Goal: Feedback & Contribution: Contribute content

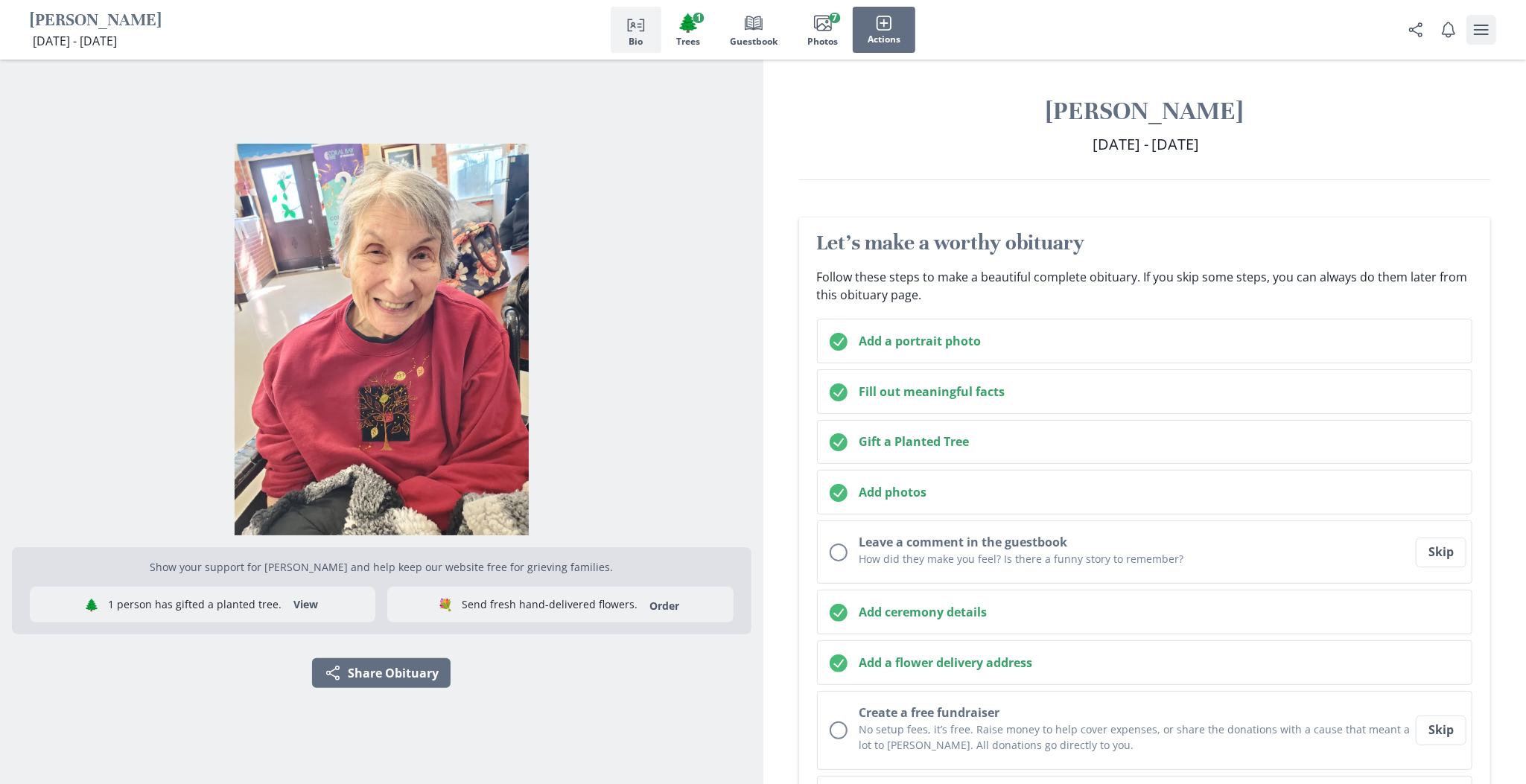
click at [1472, 30] on icon "user menu" at bounding box center [1481, 30] width 18 height 18
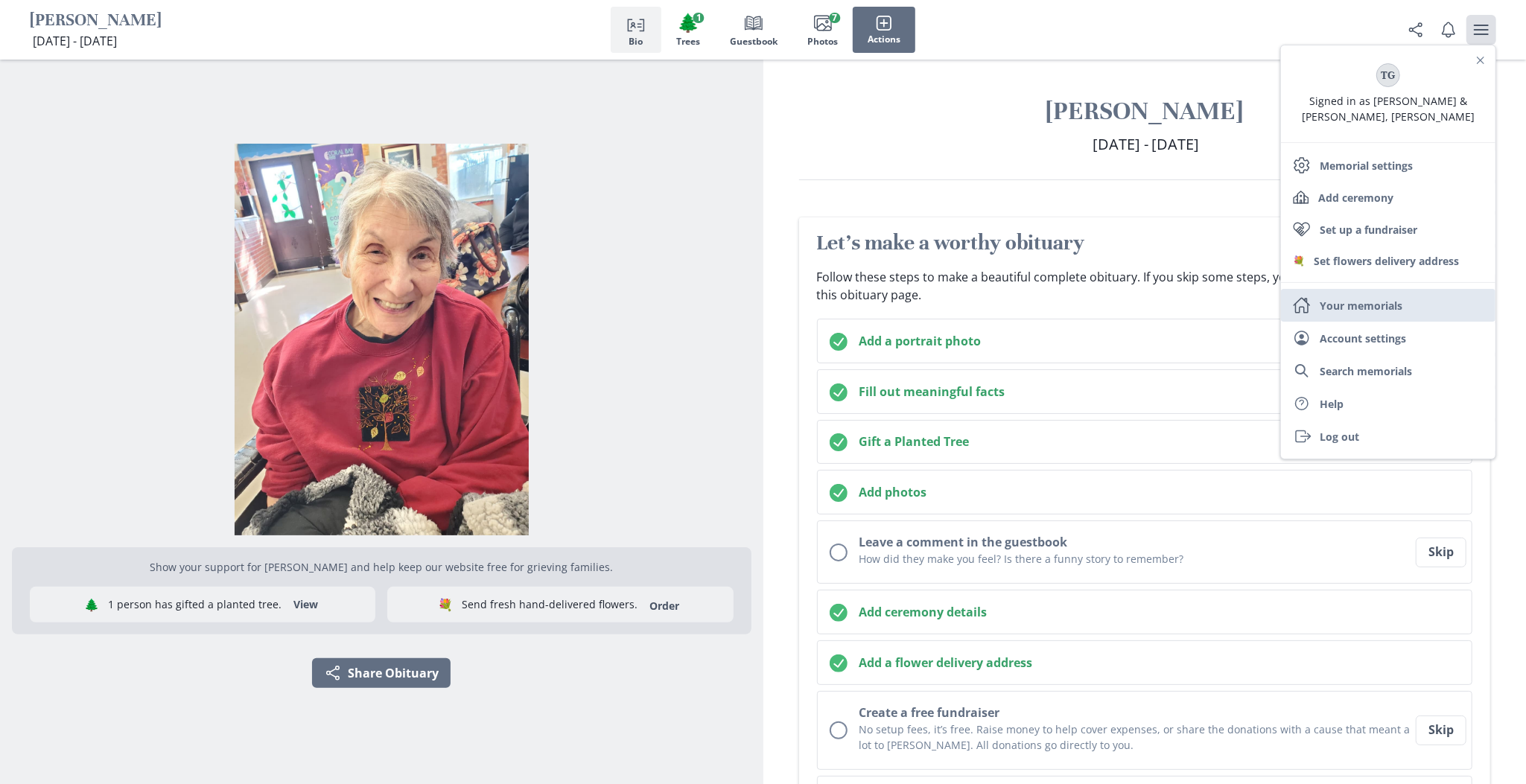
click at [1348, 289] on link "Home Your memorials" at bounding box center [1387, 305] width 214 height 33
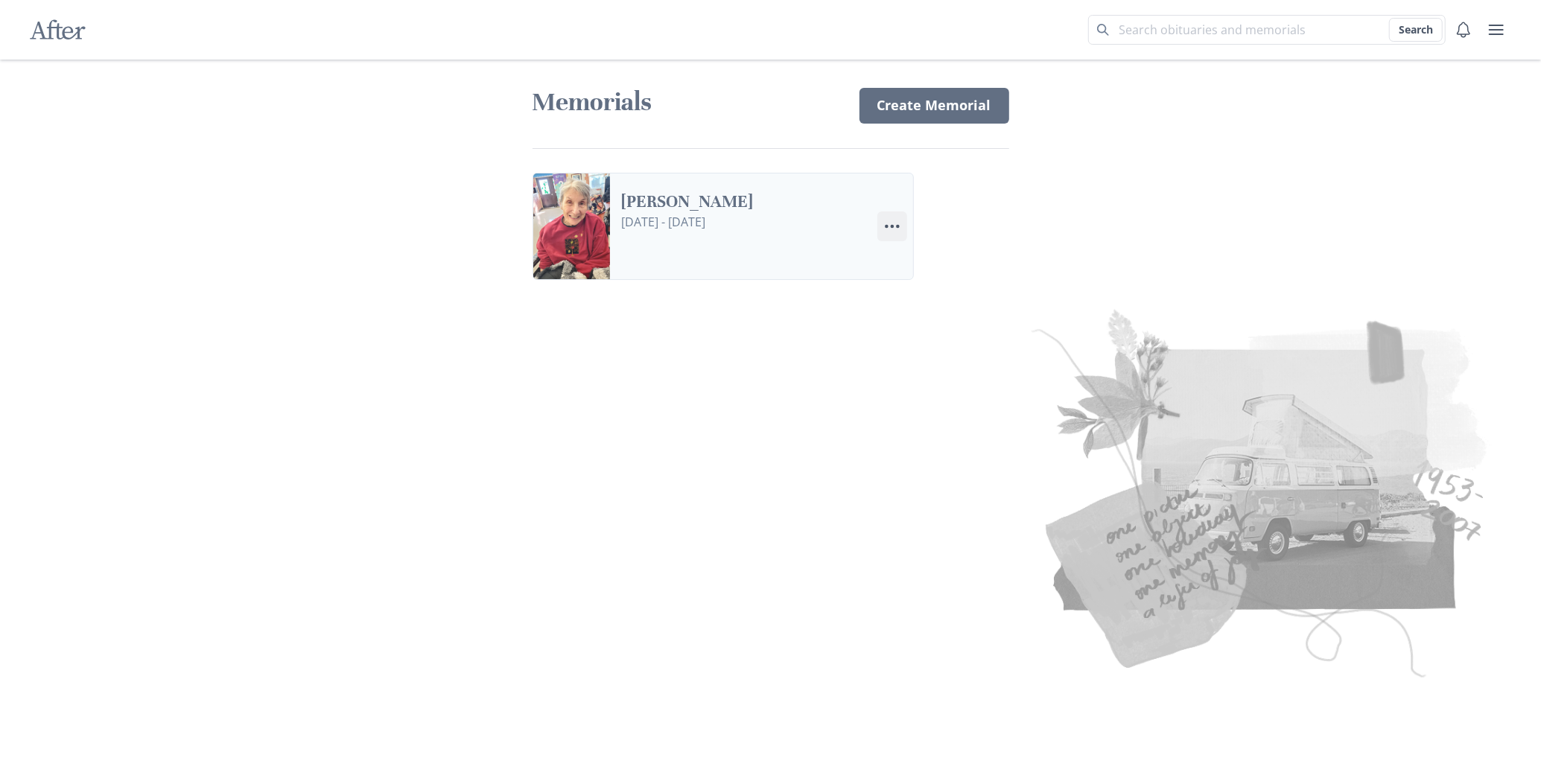
click at [891, 225] on icon "Menu" at bounding box center [892, 226] width 18 height 18
click at [921, 292] on link "Settings Edit Settings" at bounding box center [960, 294] width 165 height 26
select select "6"
select select "9"
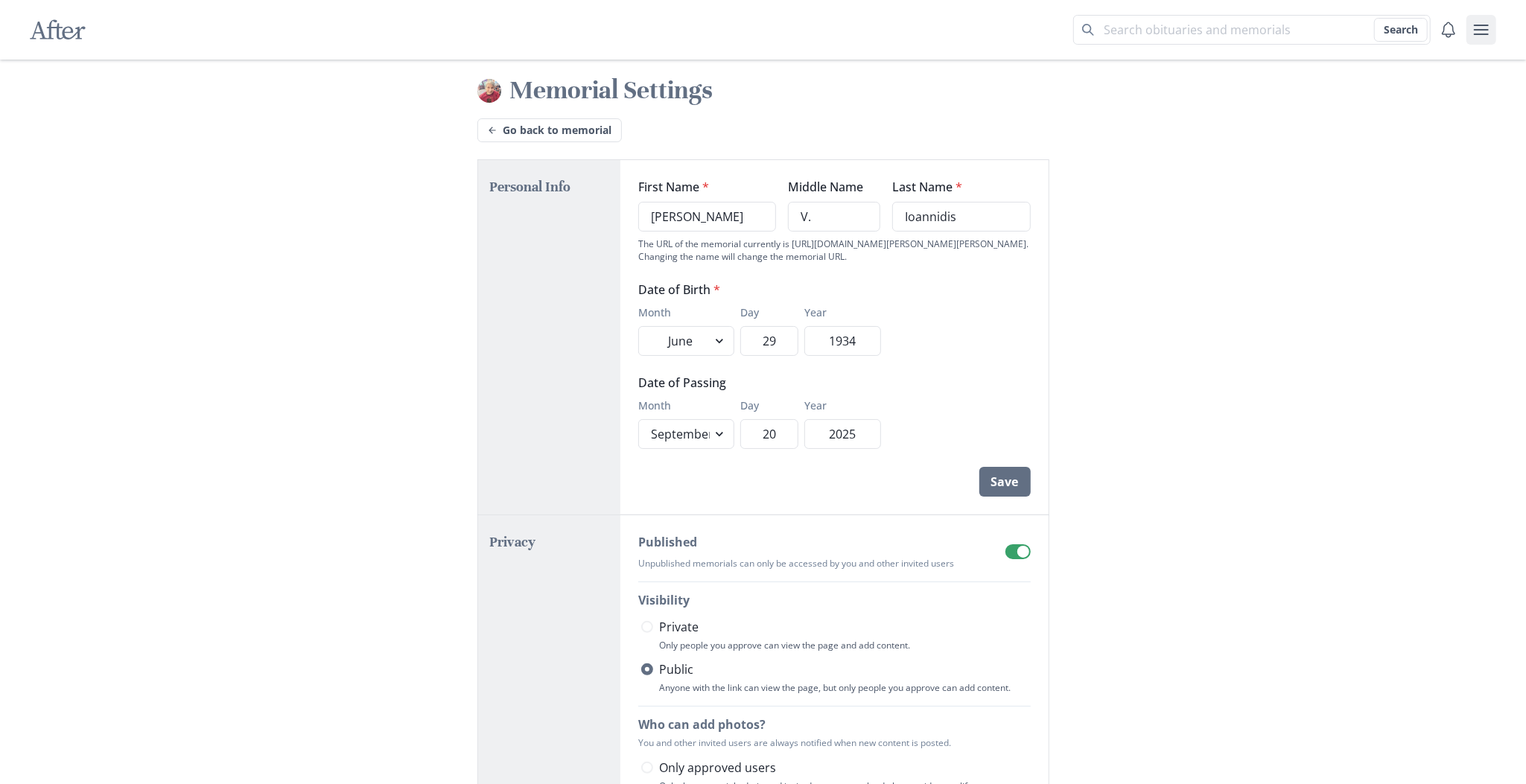
click at [1482, 30] on icon "user menu" at bounding box center [1481, 30] width 15 height 11
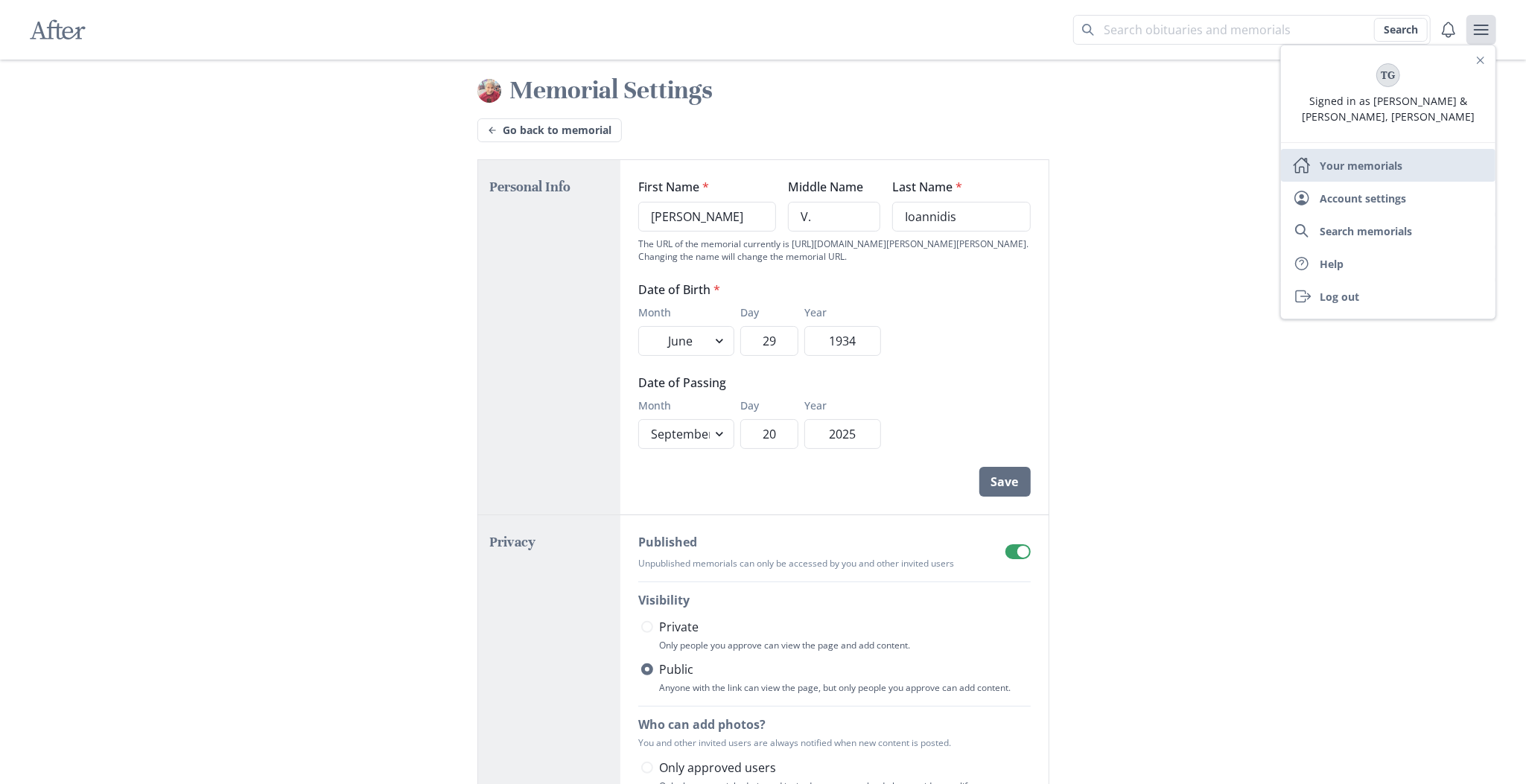
click at [1388, 151] on link "Home Your memorials" at bounding box center [1387, 165] width 214 height 33
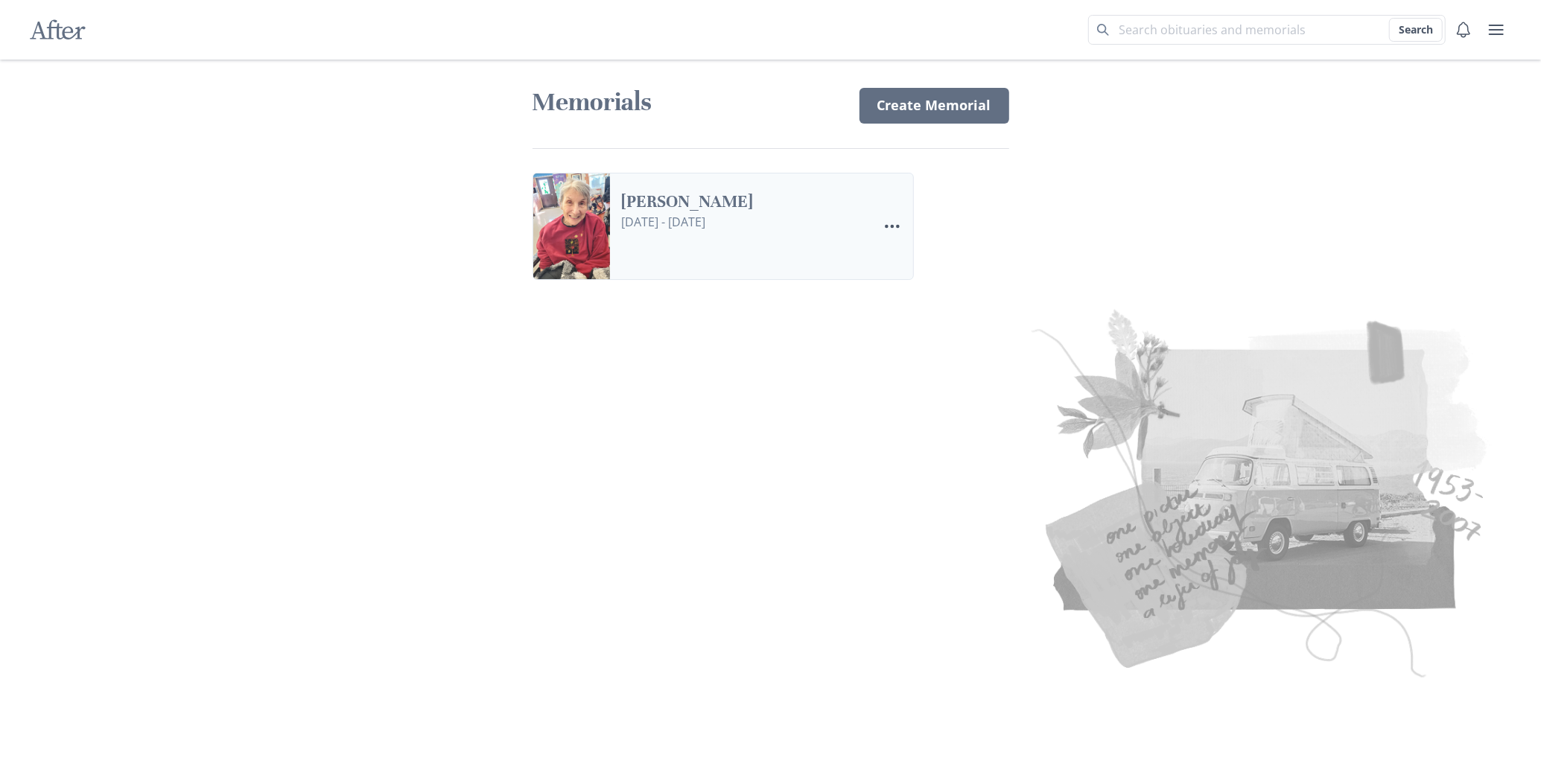
click at [796, 213] on link "[PERSON_NAME]" at bounding box center [744, 202] width 244 height 22
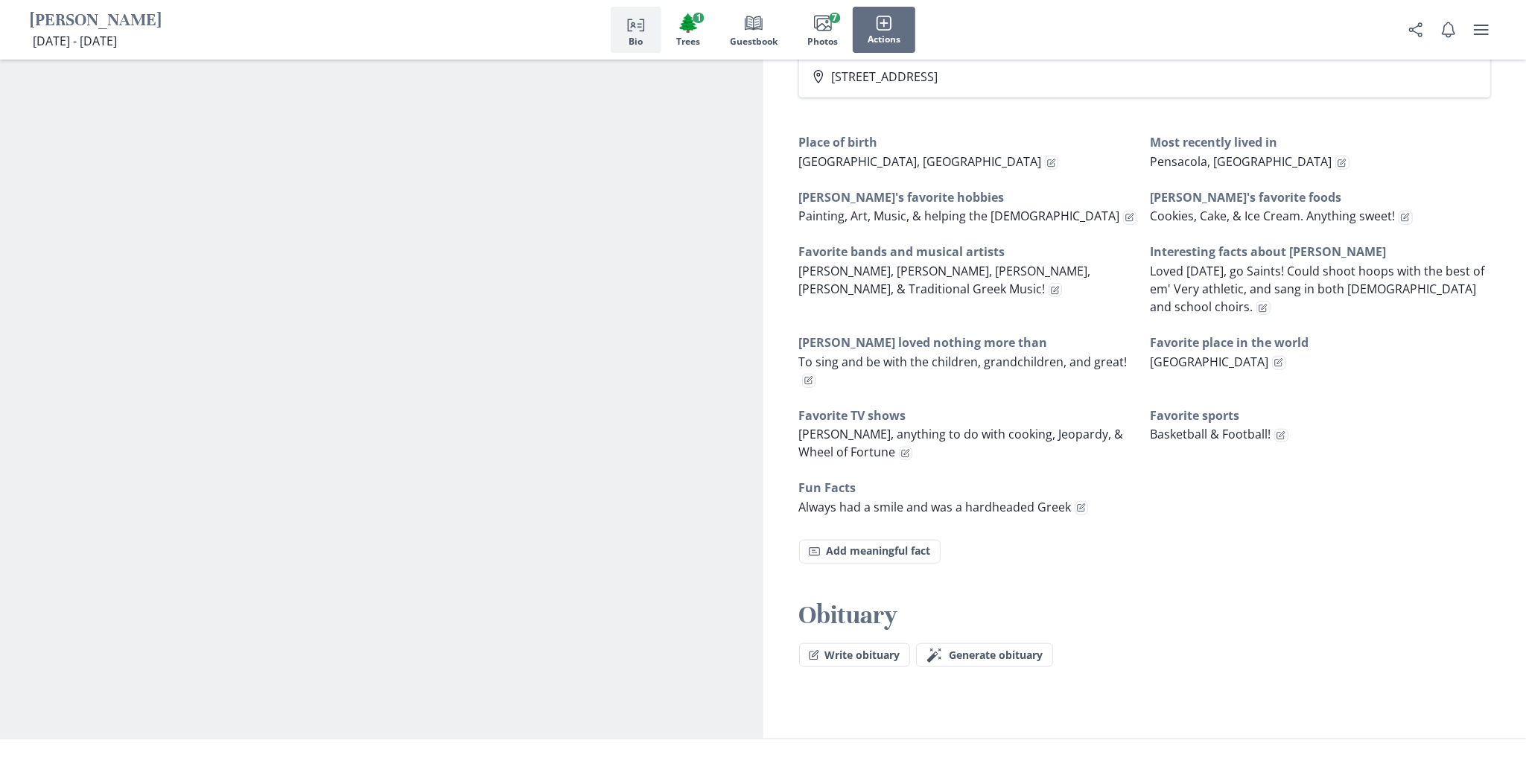
scroll to position [956, 0]
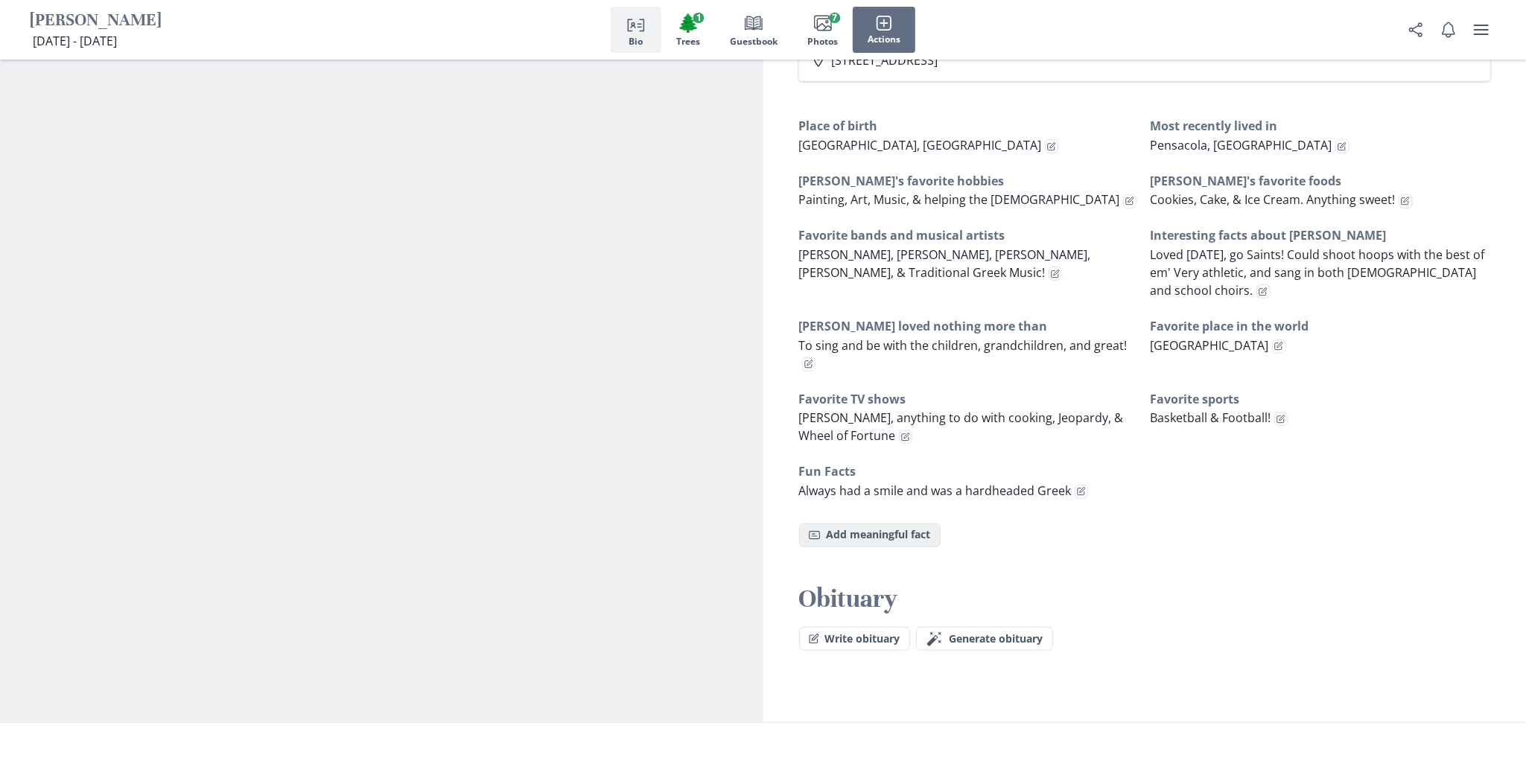
click at [880, 542] on button "Fact Add meaningful fact" at bounding box center [870, 535] width 142 height 23
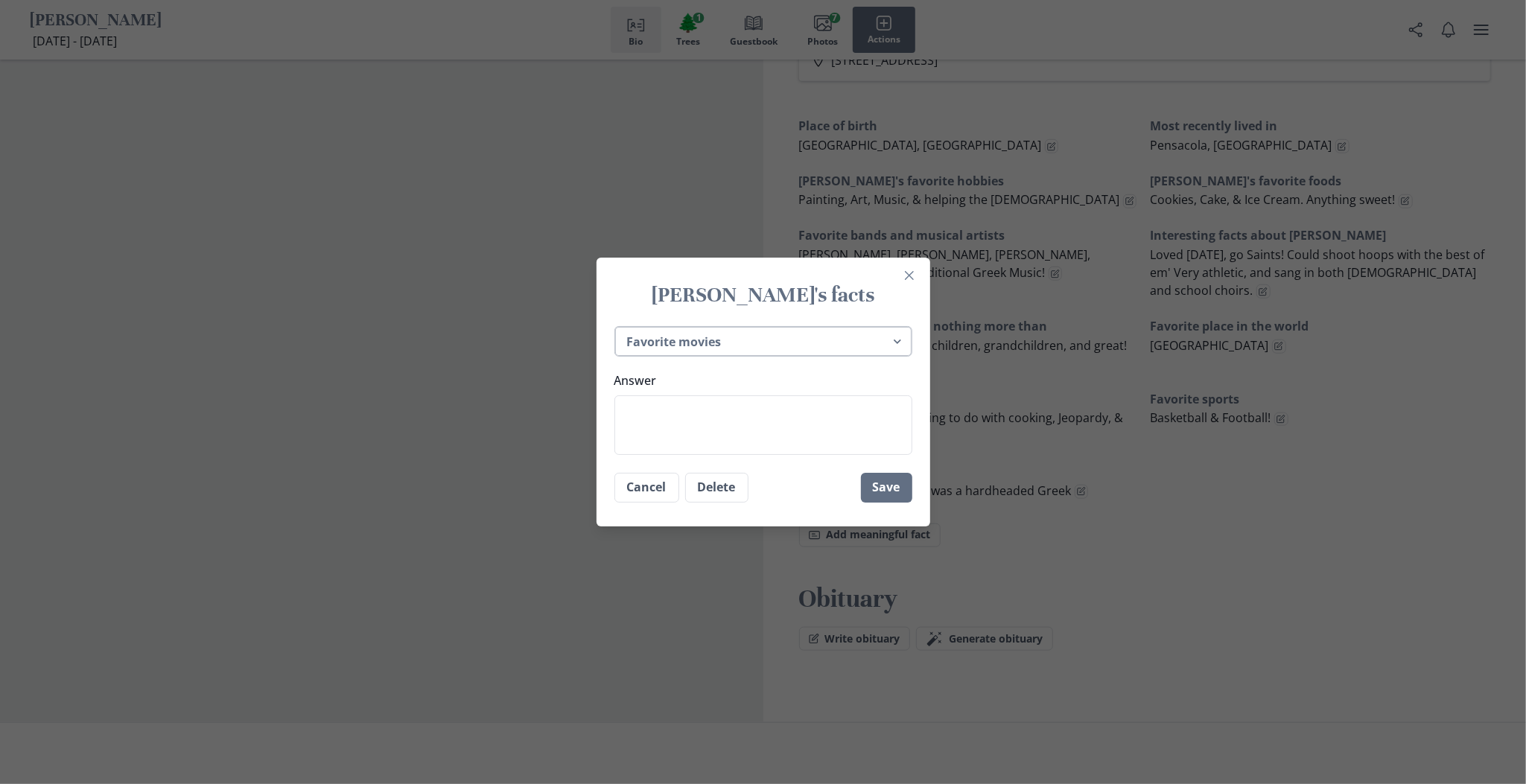
click at [905, 347] on select "Place of birth Most recently lived in [PERSON_NAME]'s favorite hobbies [PERSON_…" at bounding box center [764, 341] width 298 height 30
click at [621, 326] on select "Place of birth Most recently lived in [PERSON_NAME]'s favorite hobbies [PERSON_…" at bounding box center [764, 341] width 298 height 30
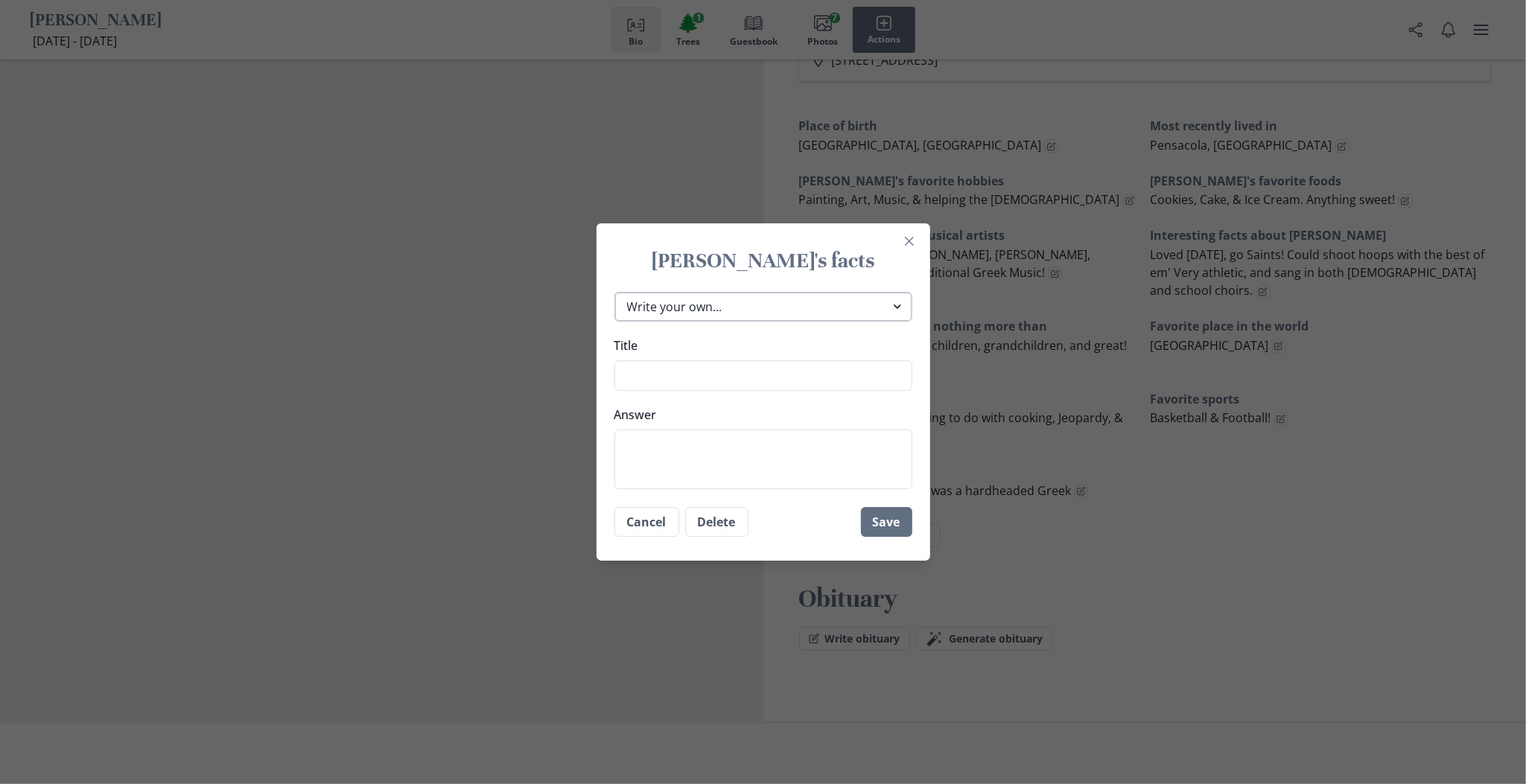
click at [765, 310] on select "Place of birth Most recently lived in [PERSON_NAME]'s favorite hobbies [PERSON_…" at bounding box center [764, 307] width 298 height 30
select select "High School attended"
click at [450, 301] on div "[PERSON_NAME]'s facts Place of birth Most recently lived in [PERSON_NAME]'s fav…" at bounding box center [763, 392] width 1526 height 784
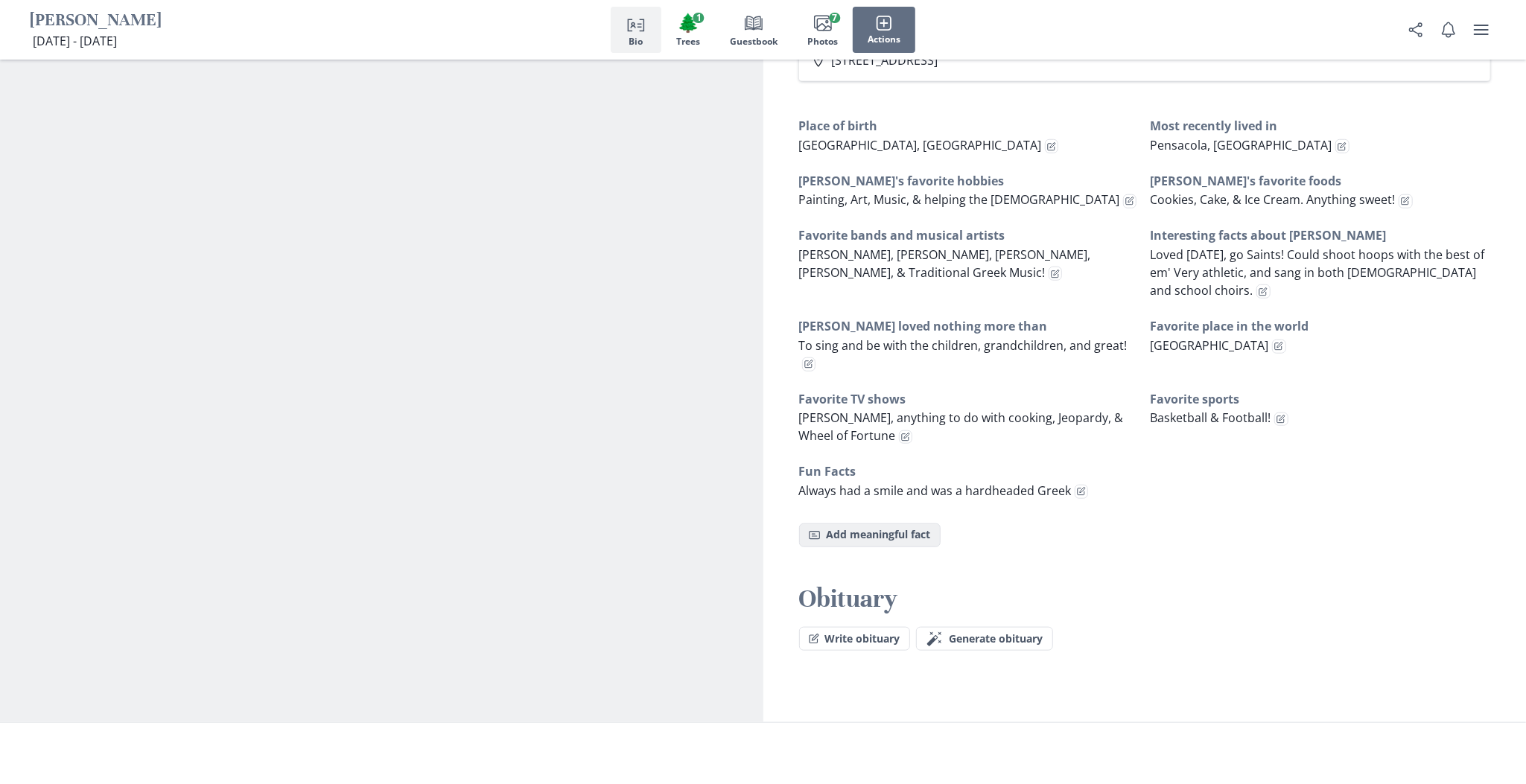
click at [825, 537] on button "Fact Add meaningful fact" at bounding box center [870, 535] width 142 height 23
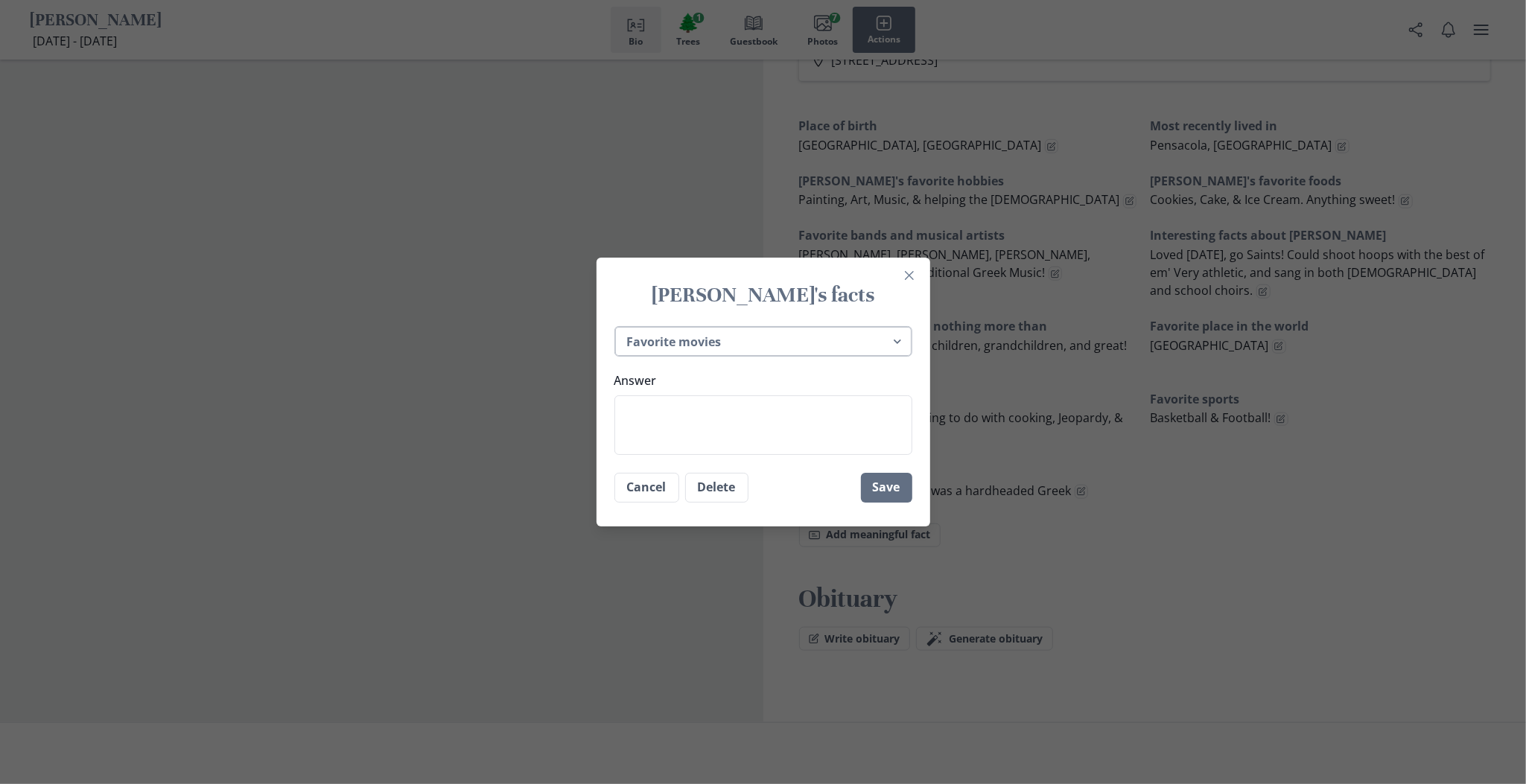
click at [901, 341] on select "Place of birth Most recently lived in [PERSON_NAME]'s favorite hobbies [PERSON_…" at bounding box center [764, 341] width 298 height 30
select select "_custom"
click at [621, 326] on select "Place of birth Most recently lived in [PERSON_NAME]'s favorite hobbies [PERSON_…" at bounding box center [764, 341] width 298 height 30
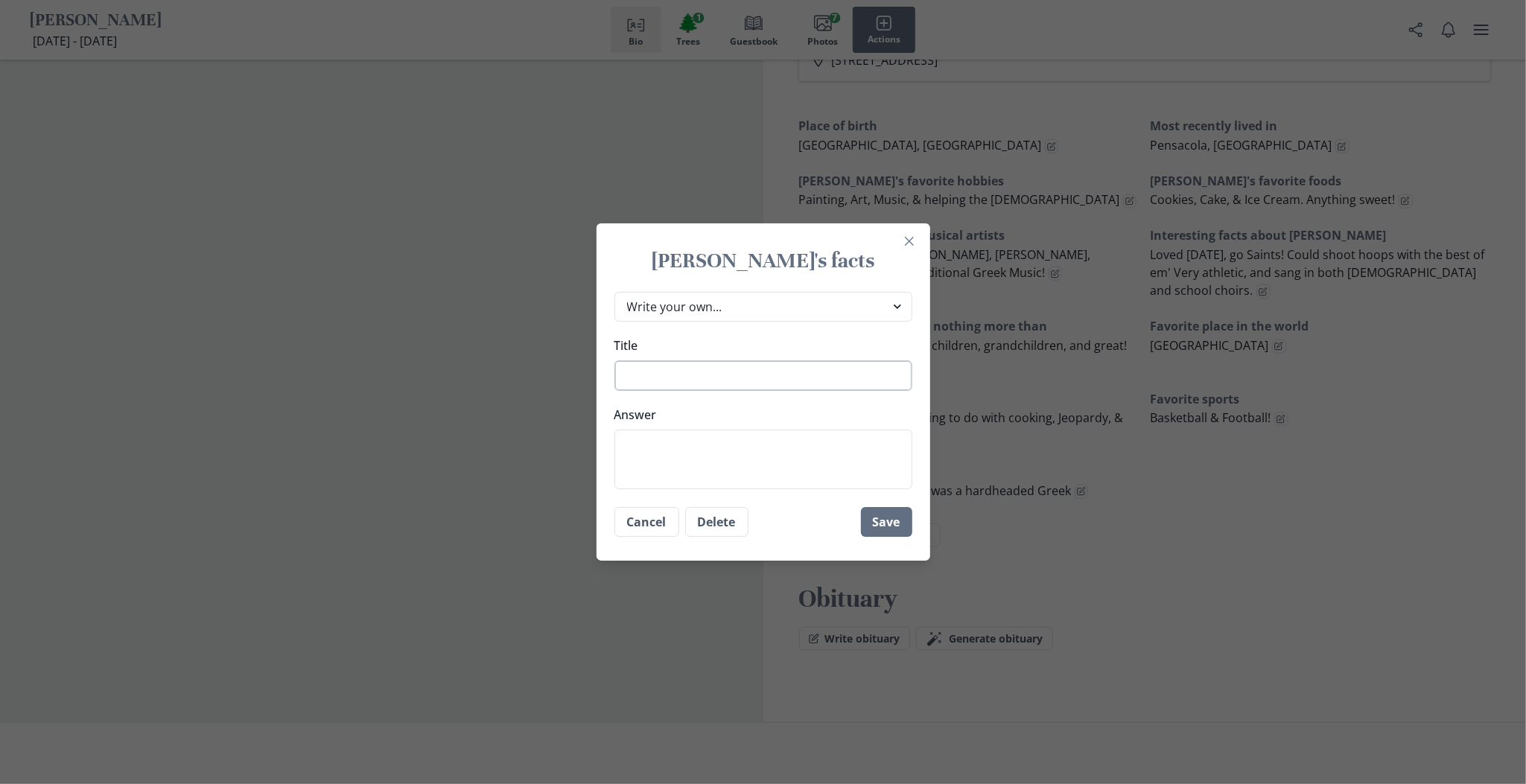
click at [716, 369] on textarea "Title" at bounding box center [764, 375] width 298 height 30
click at [715, 303] on select "Place of birth Most recently lived in [PERSON_NAME]'s favorite hobbies [PERSON_…" at bounding box center [764, 307] width 298 height 30
click at [715, 311] on select "Place of birth Most recently lived in [PERSON_NAME]'s favorite hobbies [PERSON_…" at bounding box center [764, 307] width 298 height 30
click at [707, 386] on textarea "Title" at bounding box center [764, 375] width 298 height 30
type textarea "x"
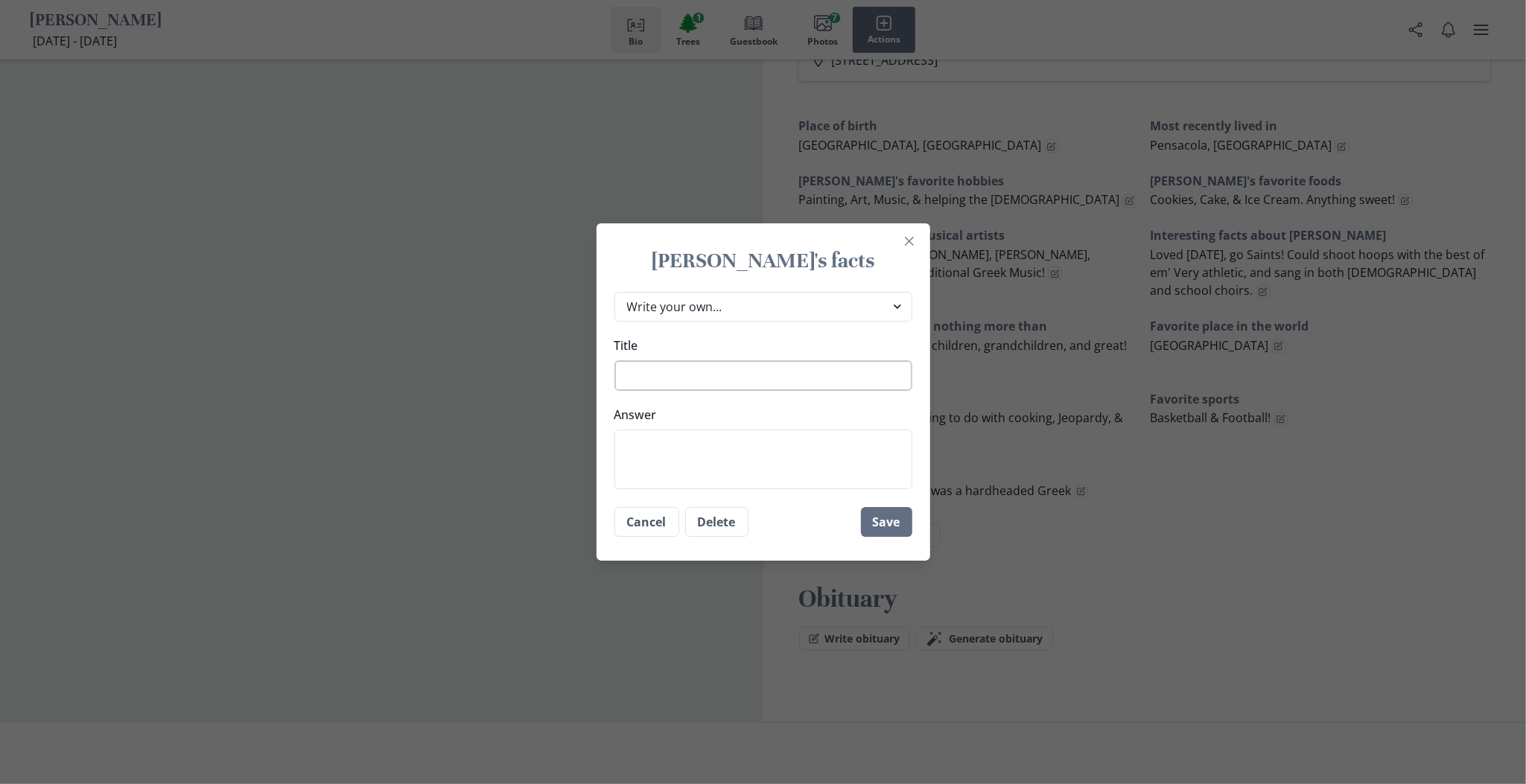
type textarea "L"
type textarea "x"
type textarea "Lo"
type textarea "x"
type textarea "Lov"
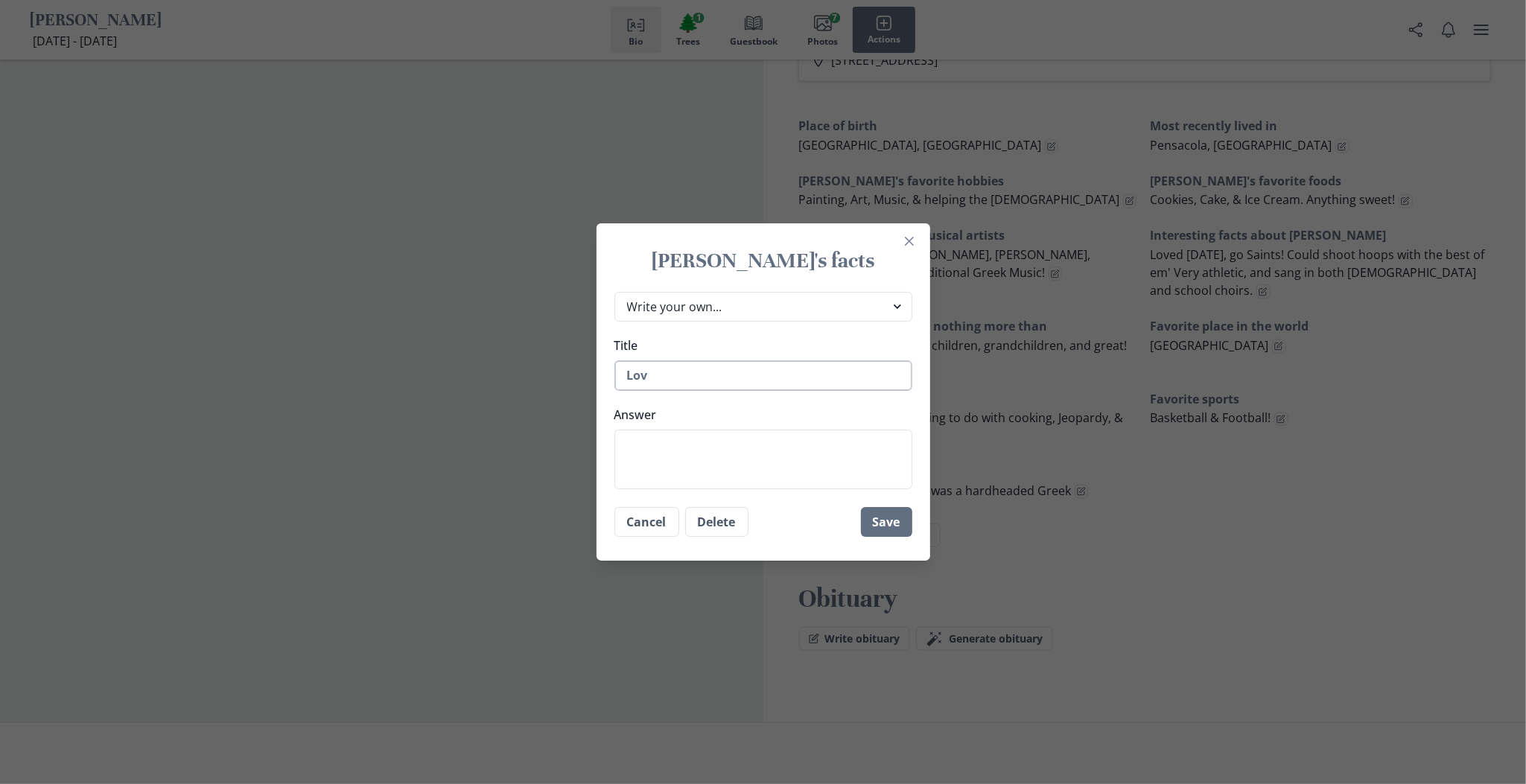
type textarea "x"
type textarea "Love"
type textarea "x"
type textarea "Loved"
type textarea "x"
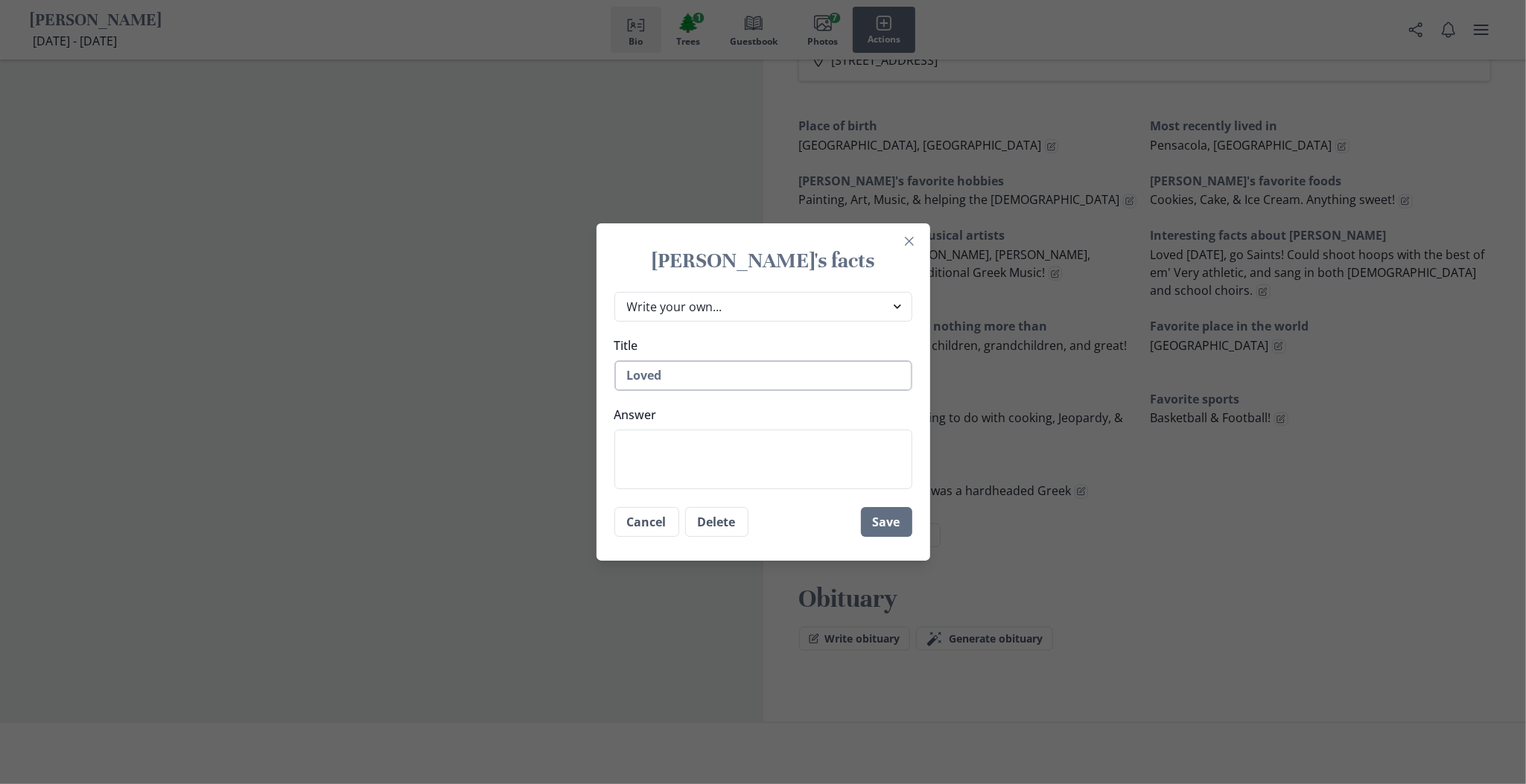
type textarea "Loved"
type textarea "x"
type textarea "Loved O"
type textarea "x"
type textarea "Loved On"
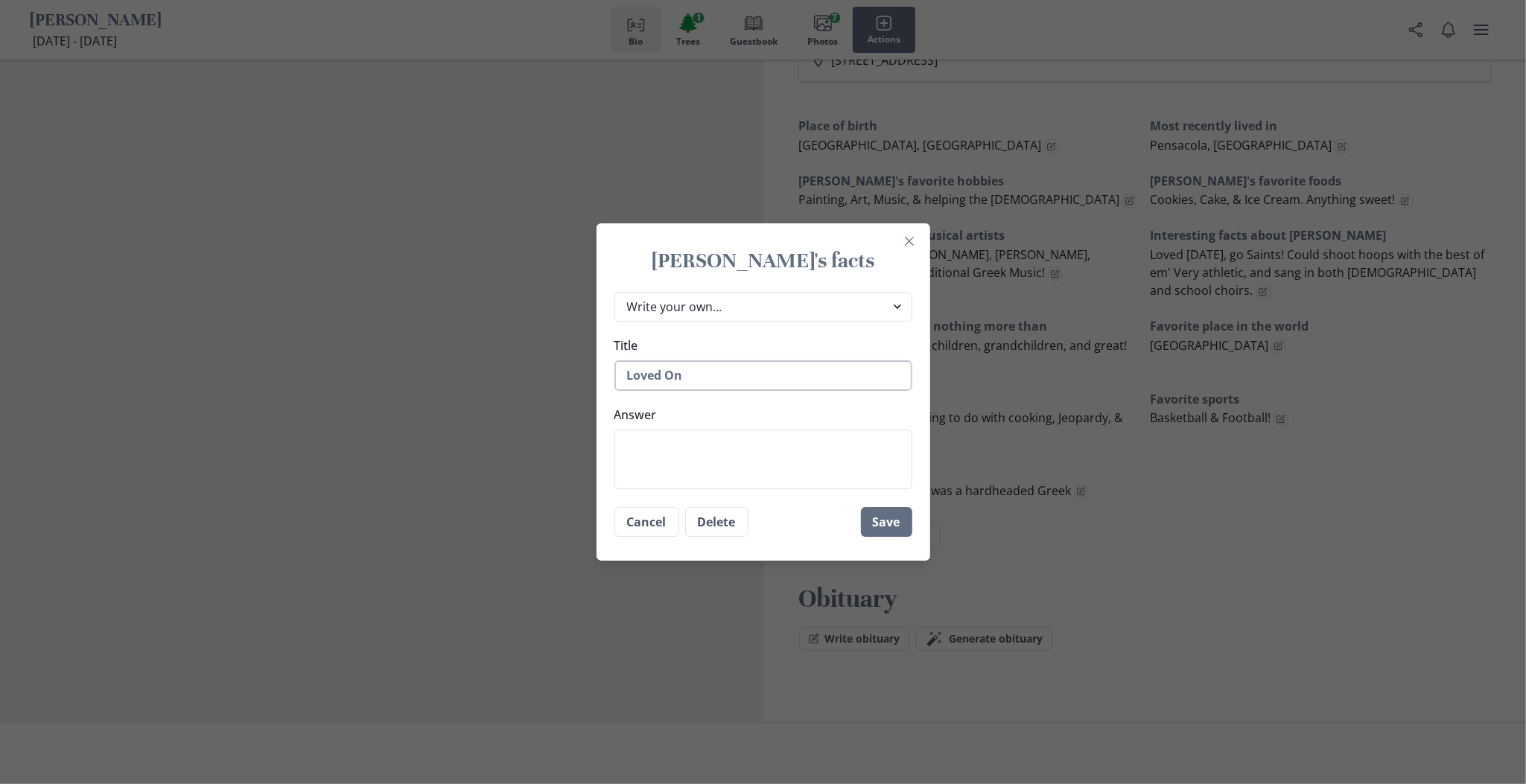
type textarea "x"
type textarea "Loved One"
type textarea "x"
type textarea "Loved Oned"
type textarea "x"
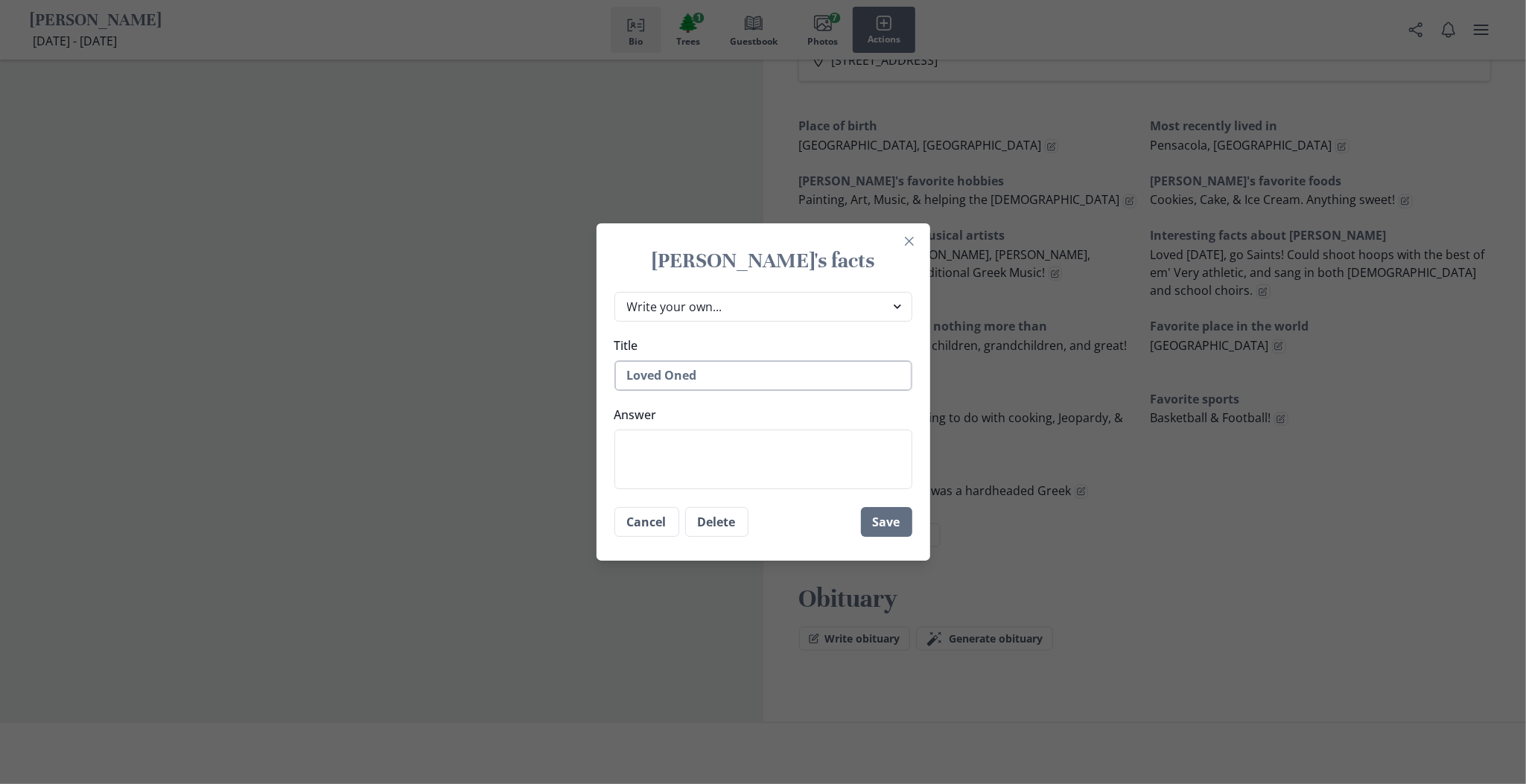
type textarea "Loved One"
type textarea "x"
type textarea "Loved Ones"
type textarea "x"
type textarea "Loved Ones"
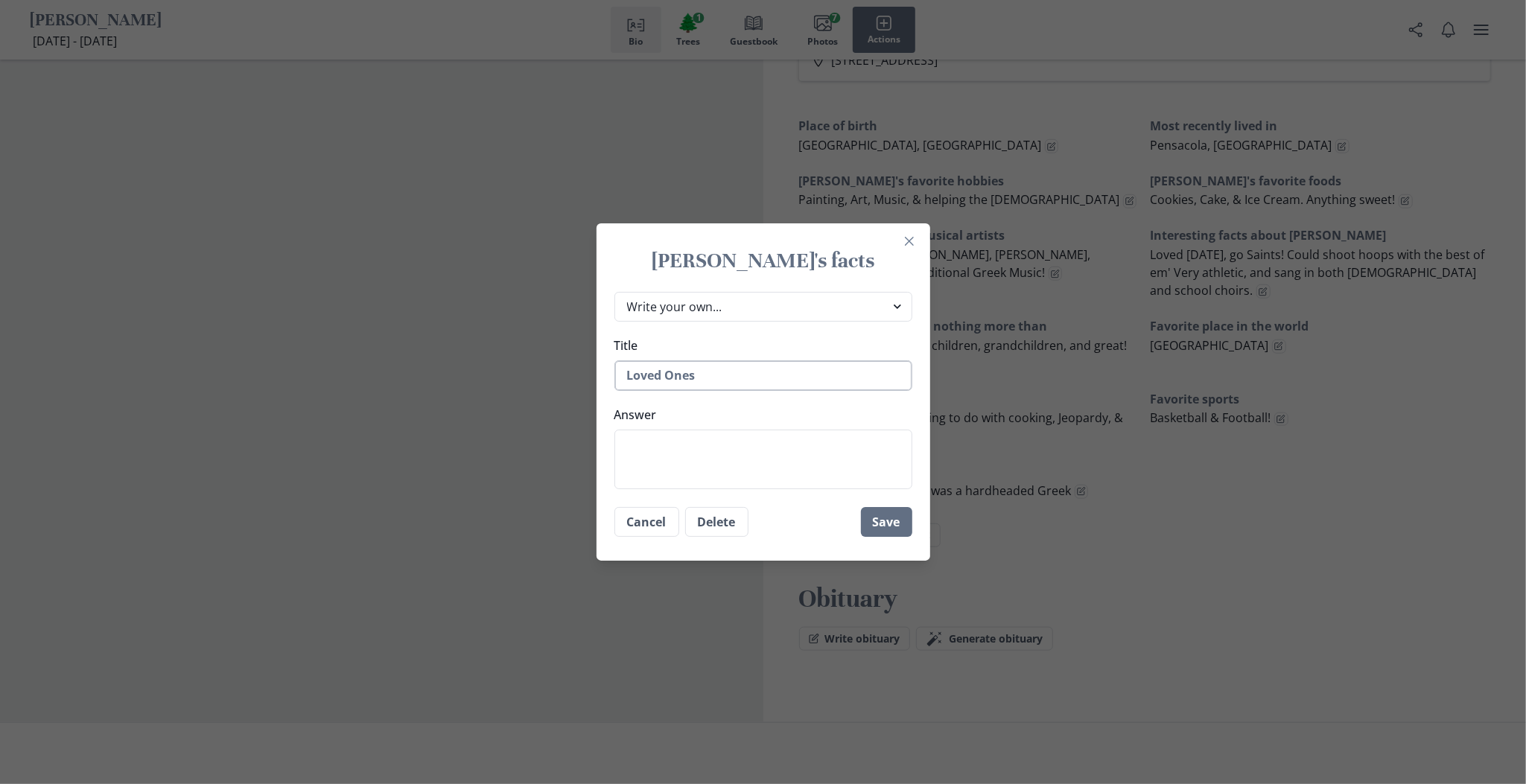
type textarea "x"
type textarea "Loved Ones L"
type textarea "x"
type textarea "Loved Ones Le"
type textarea "x"
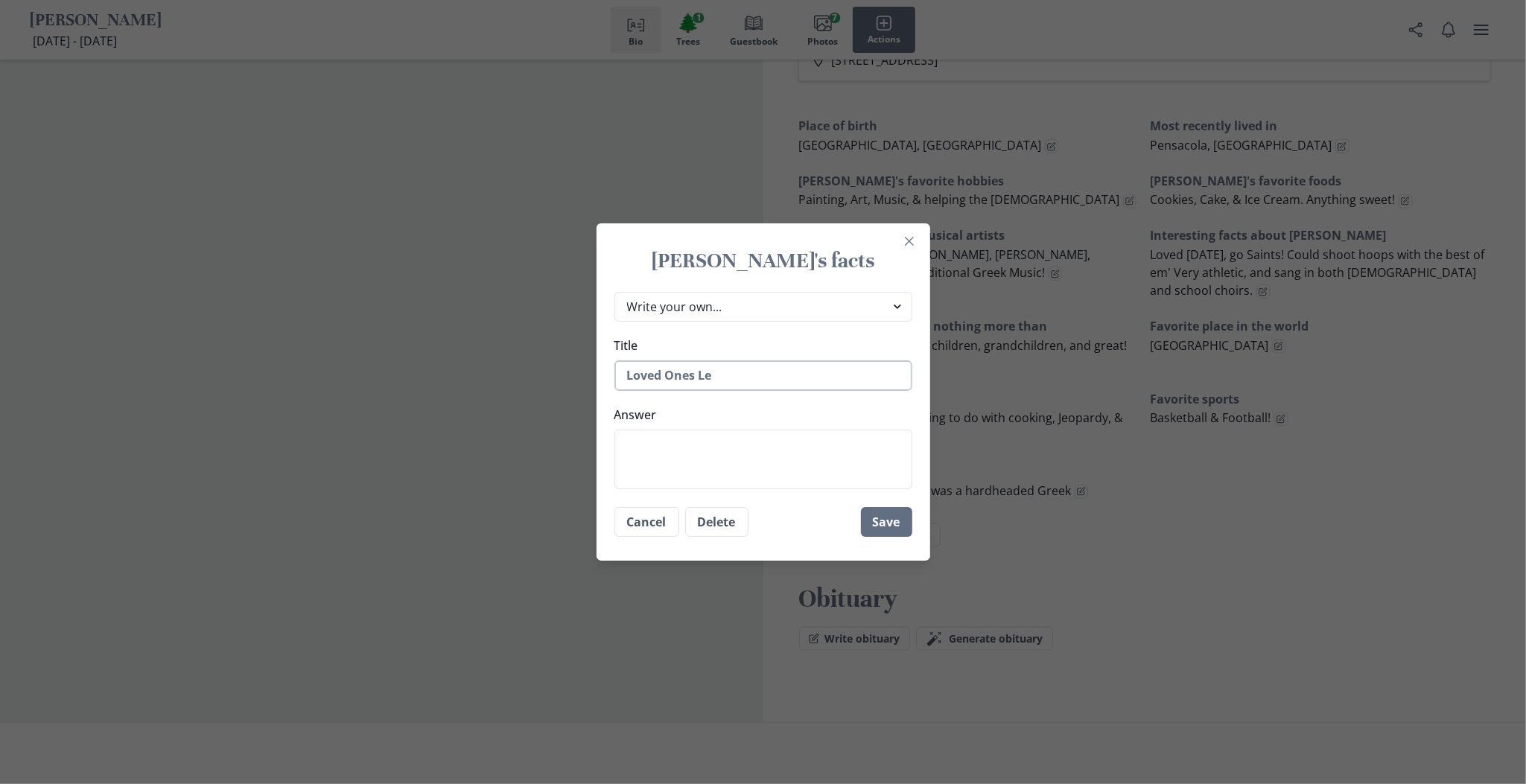
type textarea "Loved Ones Lef"
type textarea "x"
type textarea "Loved Ones Left"
type textarea "x"
type textarea "Loved Ones Left"
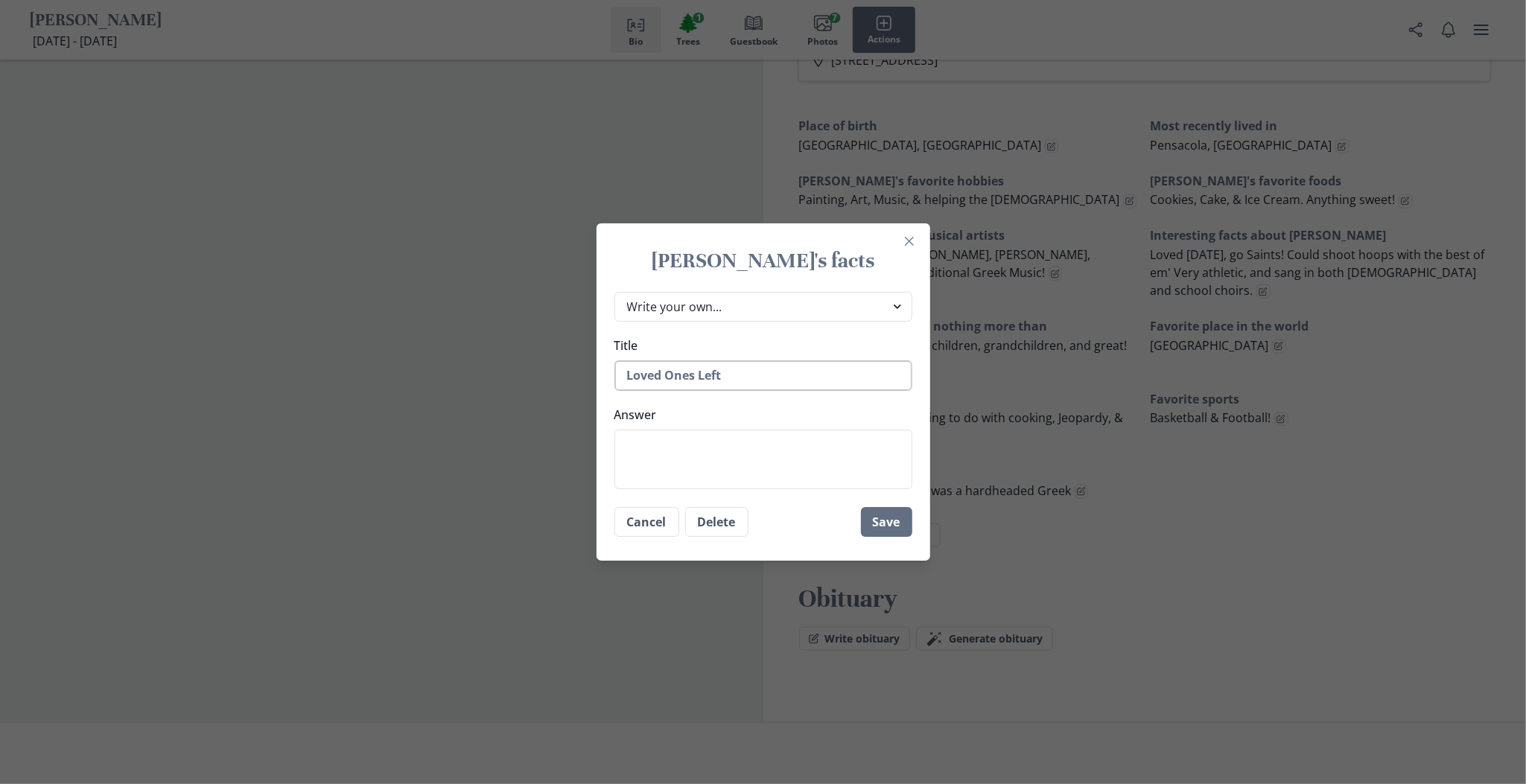
type textarea "x"
type textarea "Loved Ones Left B"
type textarea "x"
type textarea "Loved Ones Left Be"
type textarea "x"
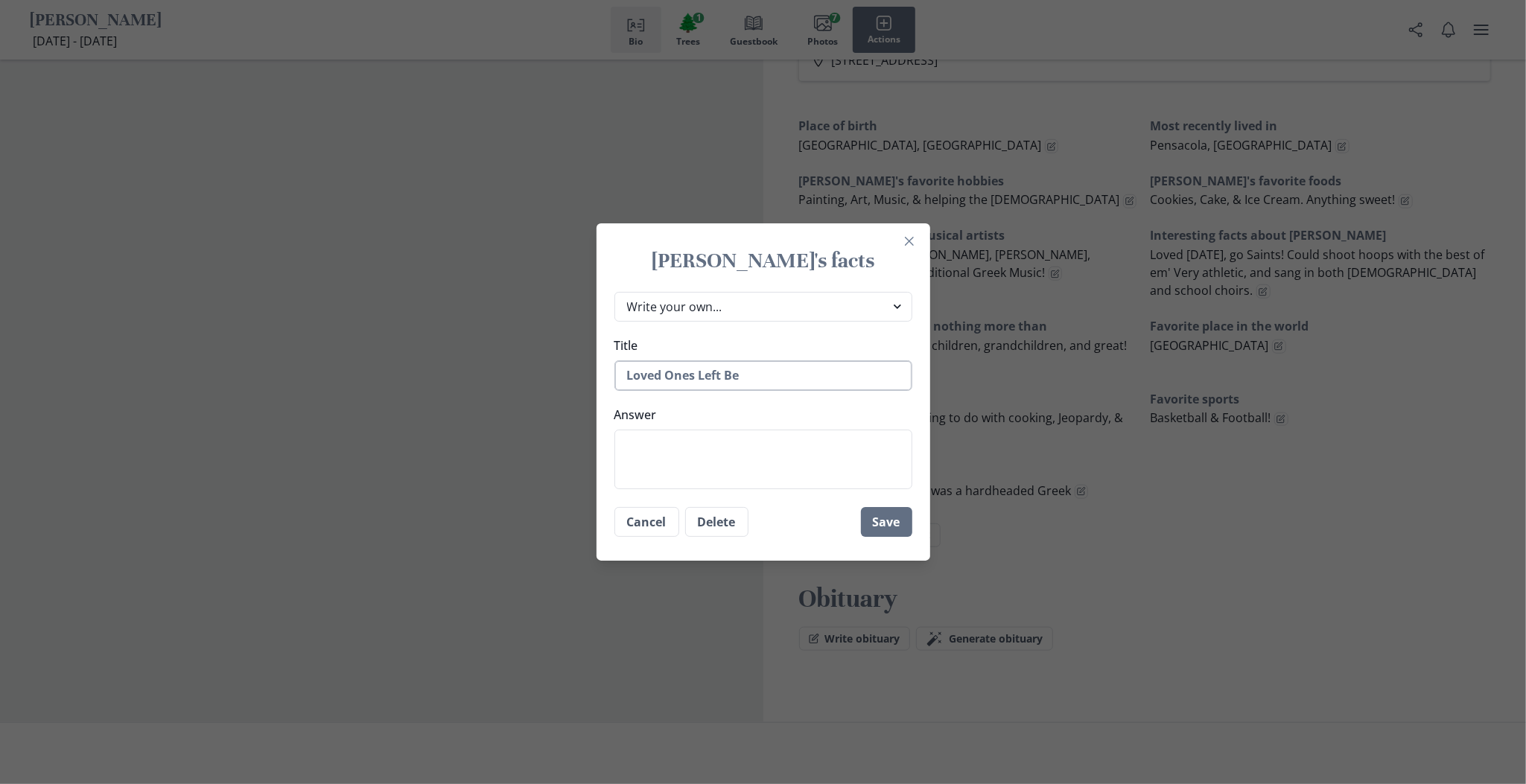
type textarea "Loved Ones Left Beh"
type textarea "x"
type textarea "Loved Ones Left Behi"
type textarea "x"
type textarea "Loved Ones Left Behin"
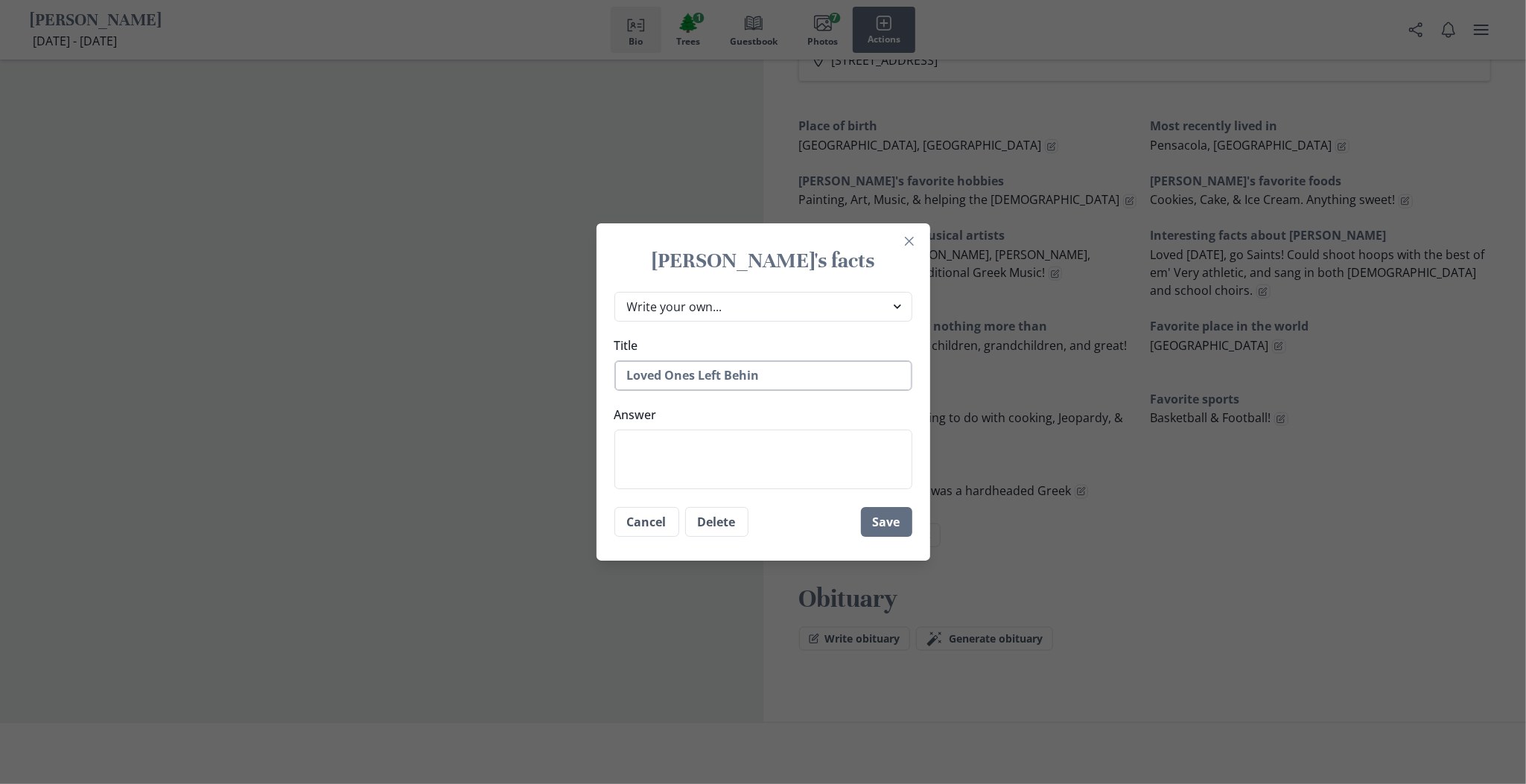
type textarea "x"
type textarea "Loved Ones Left Behind"
type textarea "x"
type textarea "Loved Ones Left Behinde"
type textarea "x"
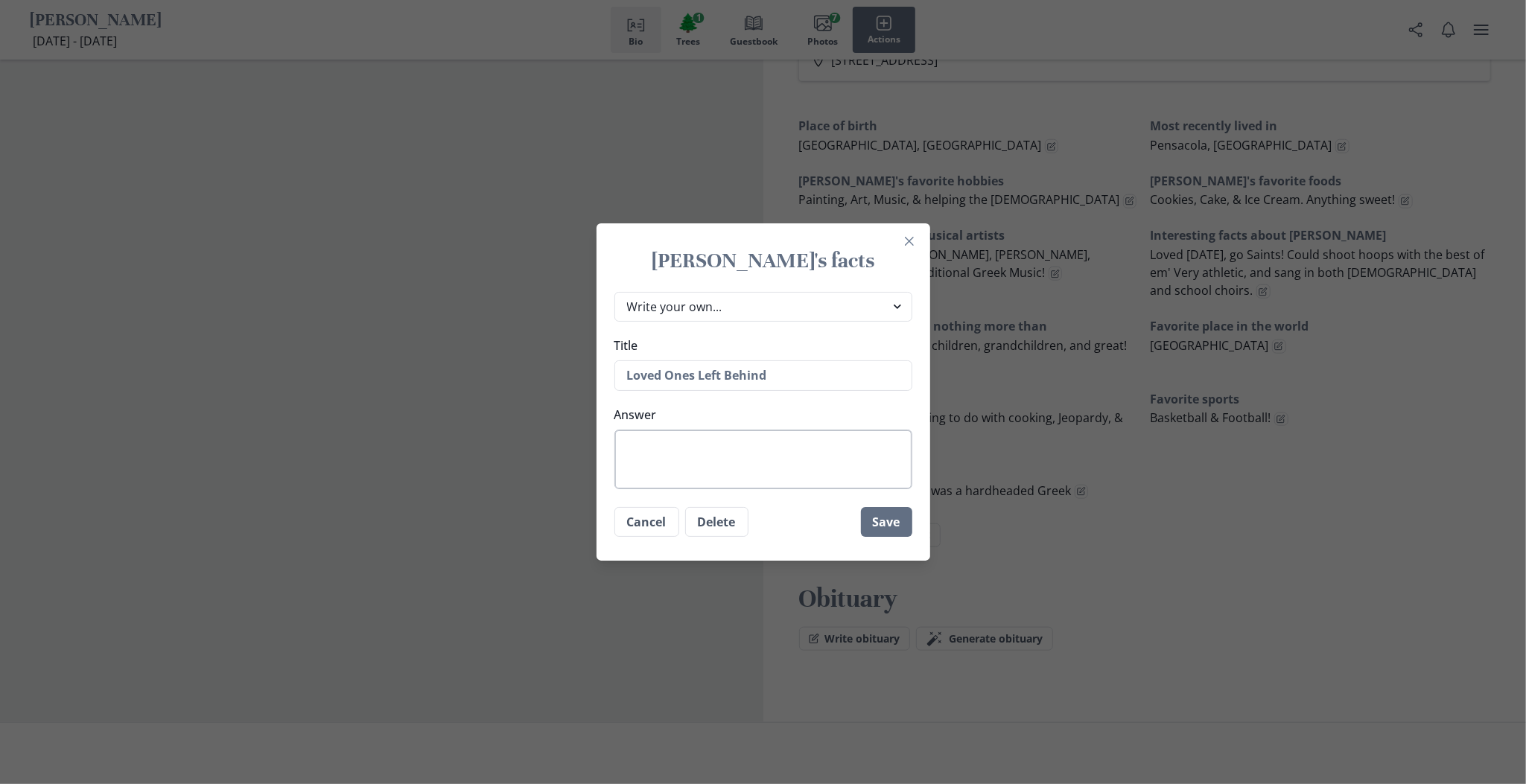
type textarea "Loved Ones Left Behind"
click at [680, 447] on textarea "Answer" at bounding box center [764, 459] width 298 height 60
type textarea "x"
type textarea "C"
type textarea "x"
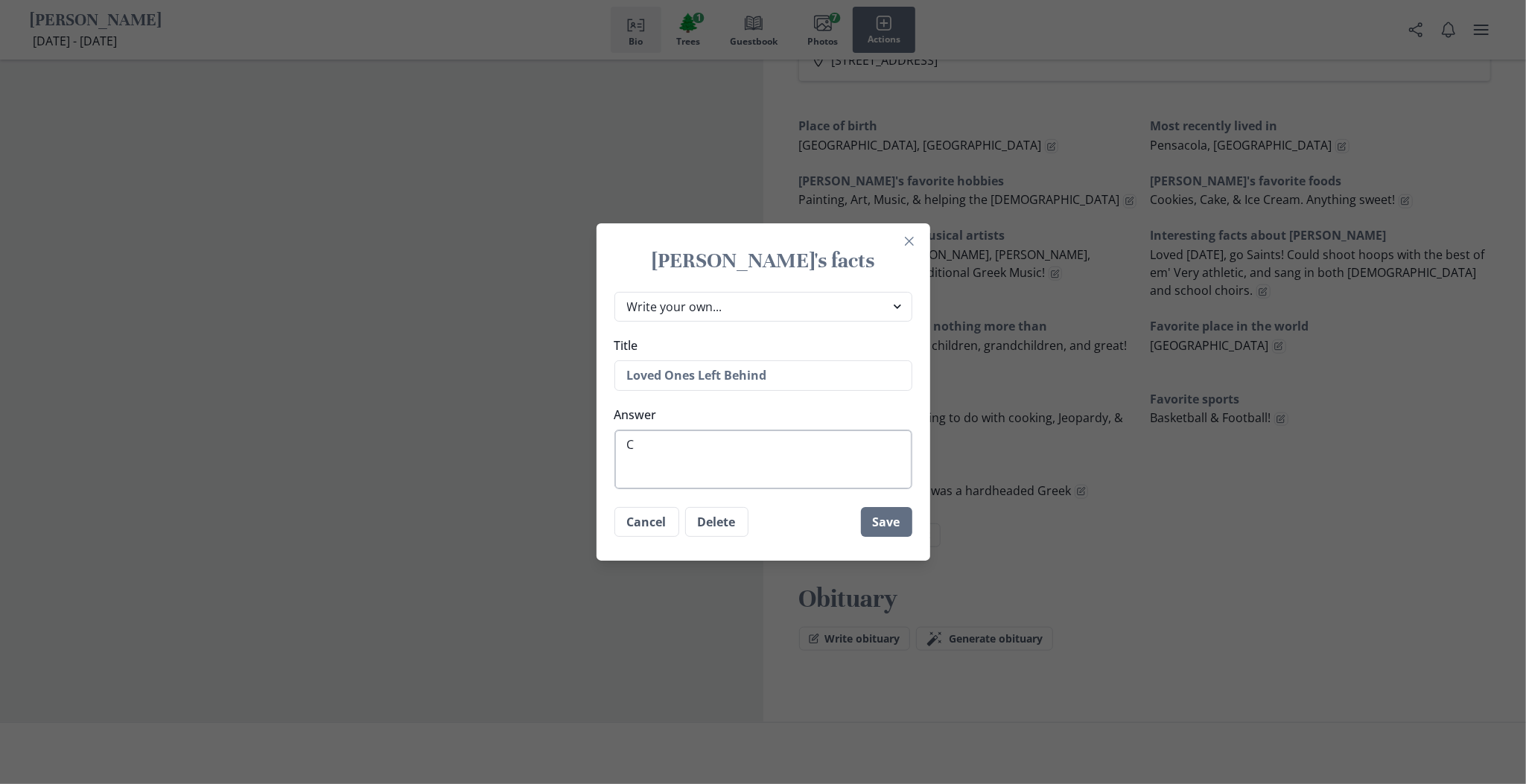
type textarea "Ch"
type textarea "x"
type textarea "Chr"
type textarea "x"
type textarea "Chri"
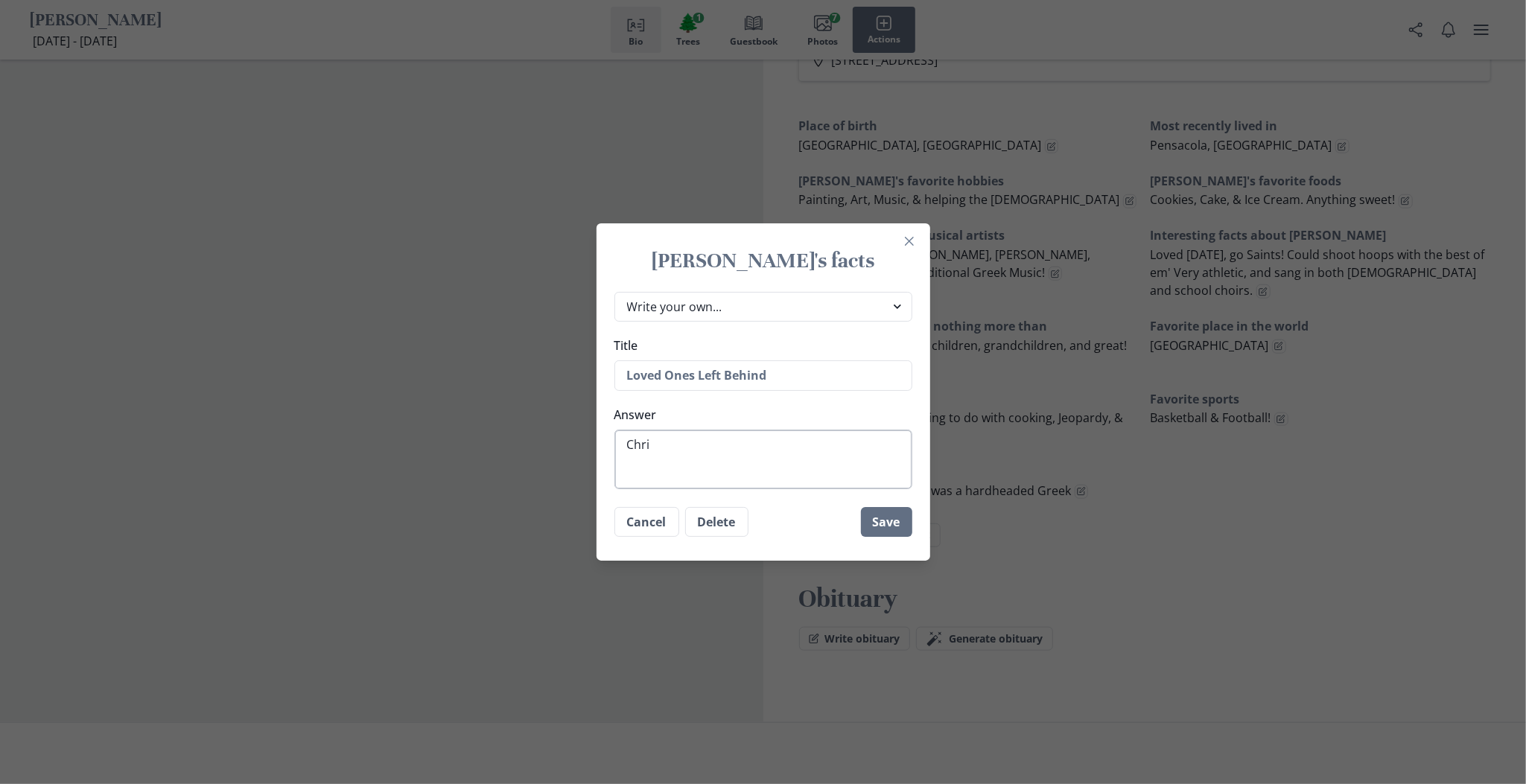
type textarea "x"
type textarea "[PERSON_NAME]"
type textarea "x"
type textarea "[DEMOGRAPHIC_DATA]"
type textarea "x"
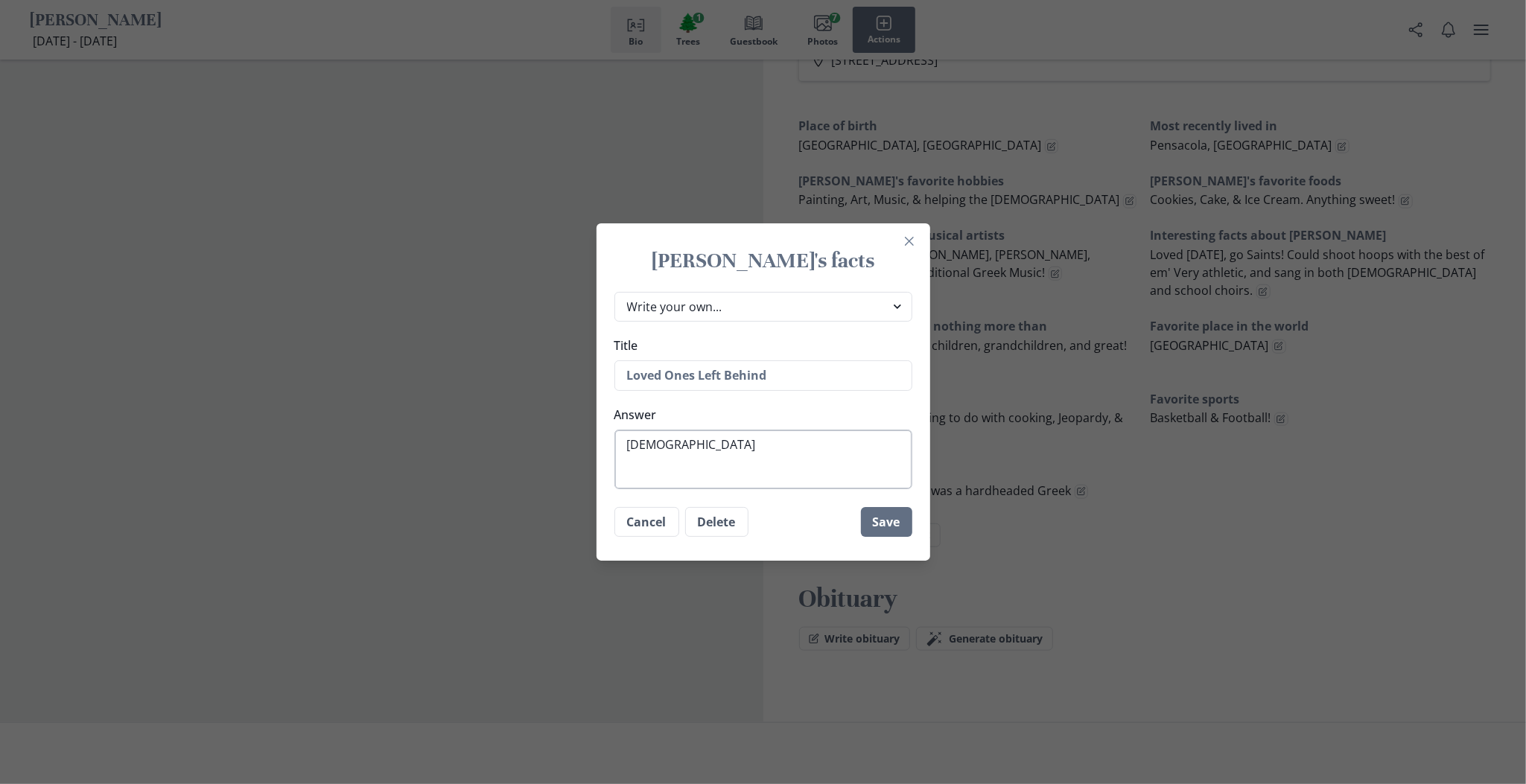
type textarea "[DEMOGRAPHIC_DATA]"
type textarea "x"
type textarea "[PERSON_NAME]"
type textarea "x"
type textarea "[PERSON_NAME]"
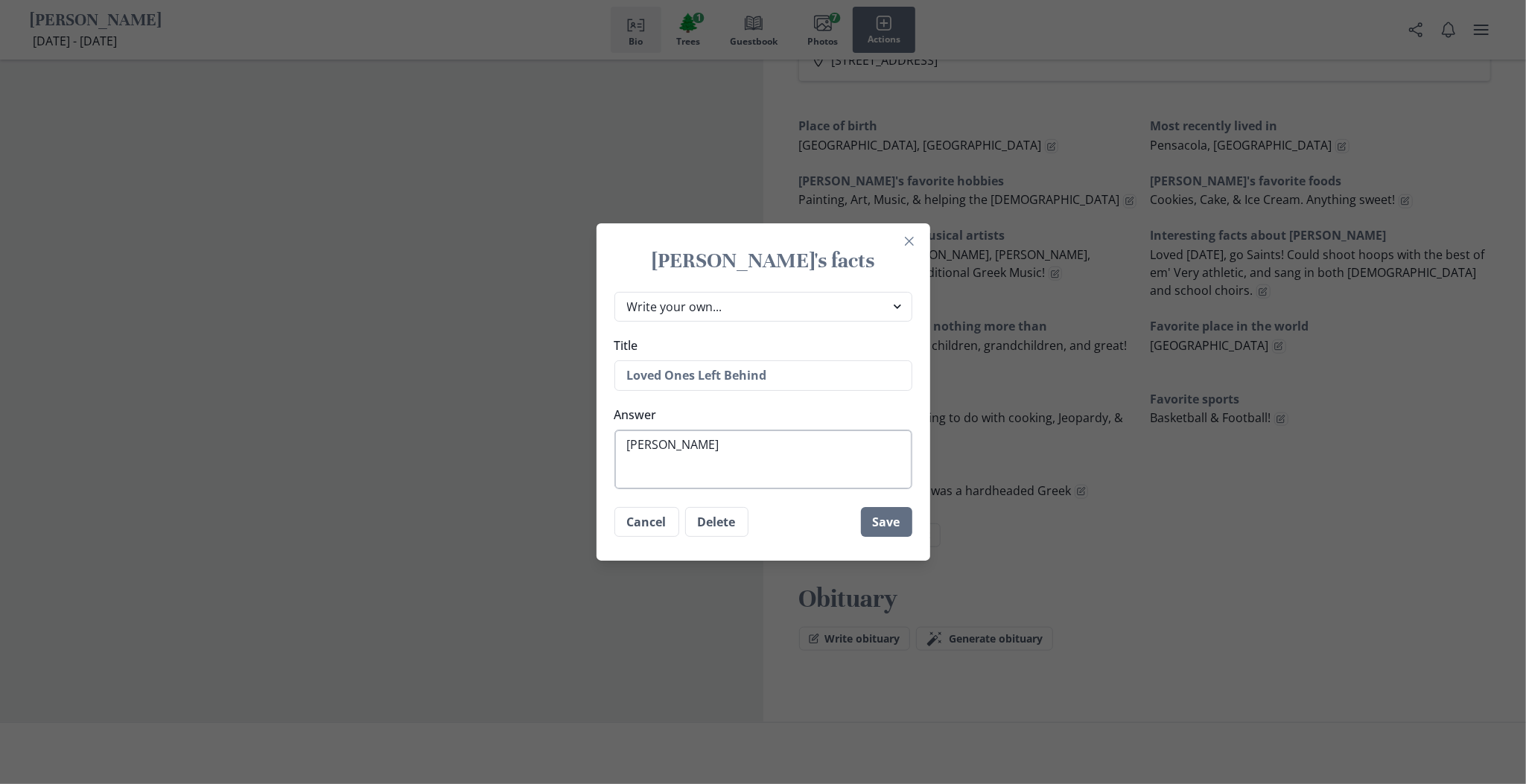
type textarea "x"
type textarea "[PERSON_NAME]"
type textarea "x"
type textarea "[PERSON_NAME]"
type textarea "x"
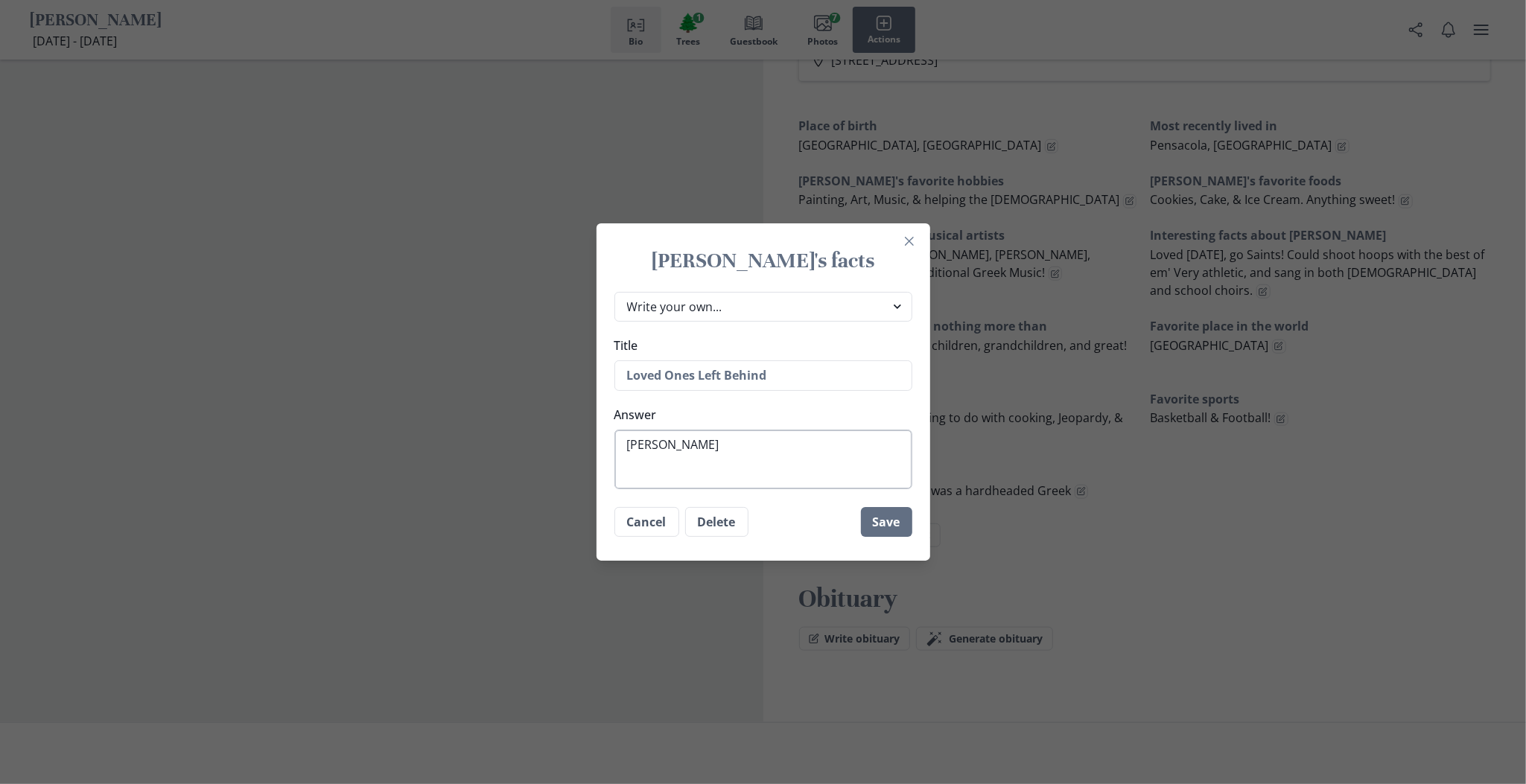
type textarea "[PERSON_NAME]"
type textarea "x"
type textarea "[PERSON_NAME]"
type textarea "x"
type textarea "[PERSON_NAME] G"
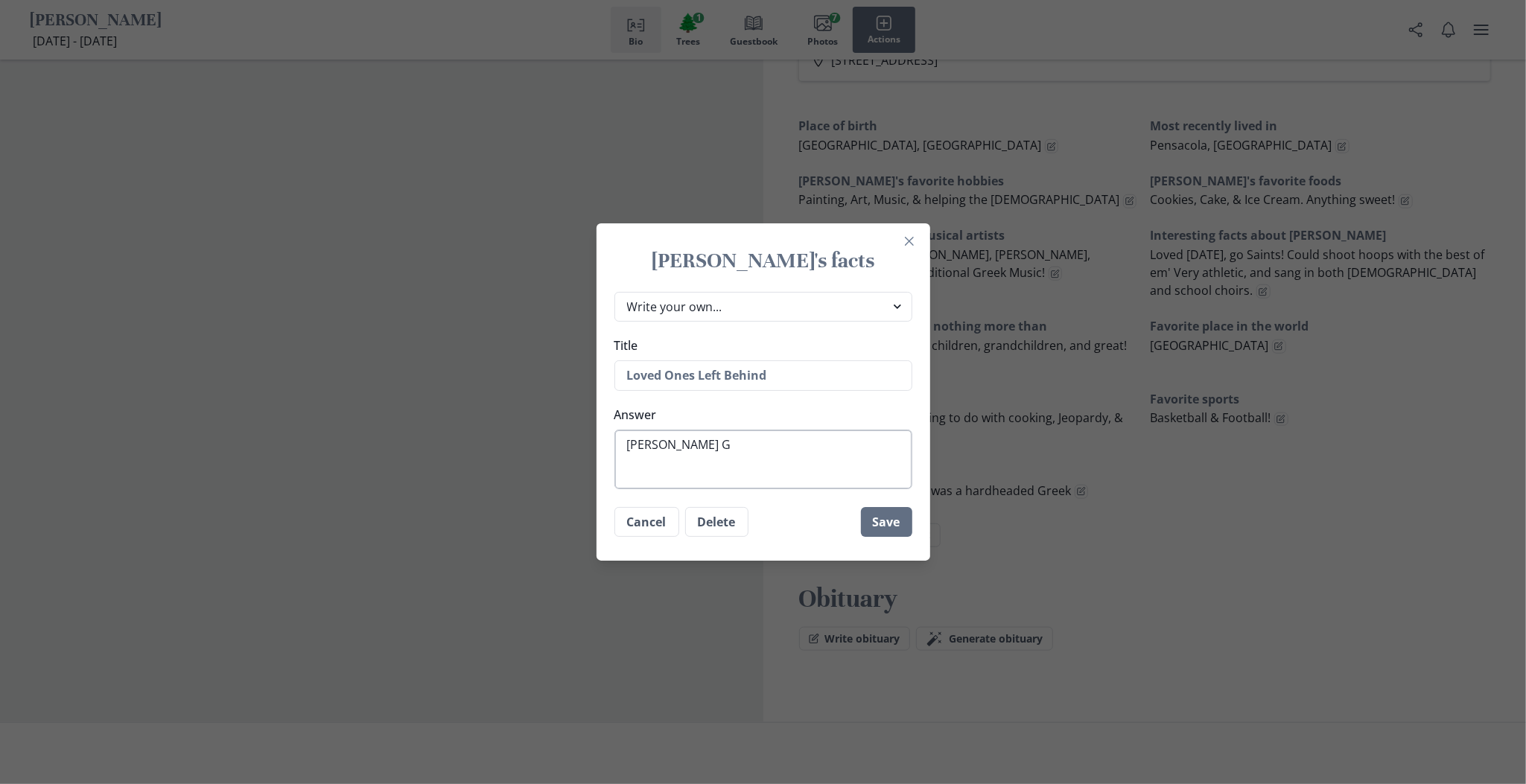
type textarea "x"
type textarea "[PERSON_NAME] Gi"
type textarea "x"
type textarea "[PERSON_NAME]"
type textarea "x"
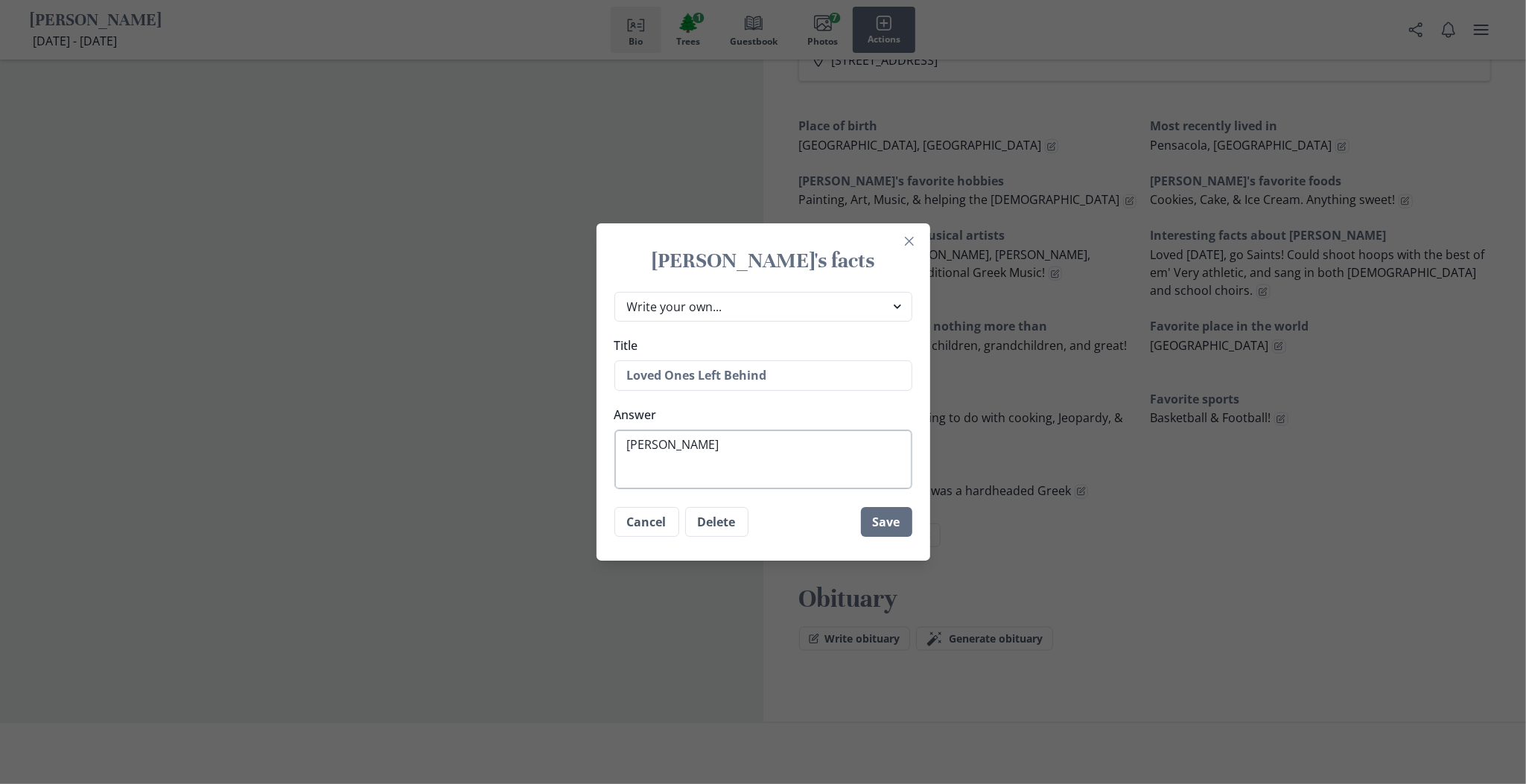
type textarea "[PERSON_NAME]"
type textarea "x"
type textarea "[PERSON_NAME]"
type textarea "x"
type textarea "[PERSON_NAME] d"
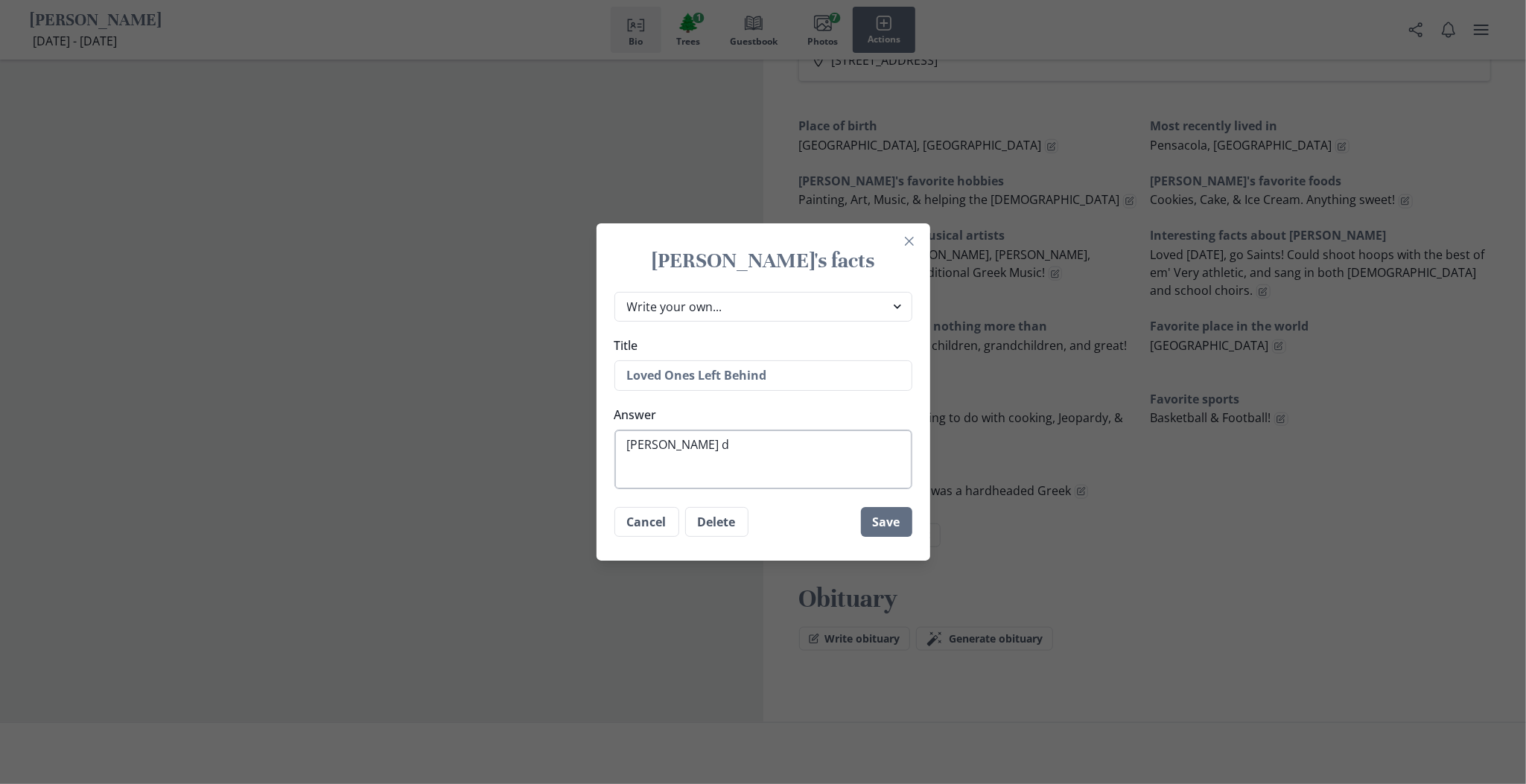
type textarea "x"
type textarea "[PERSON_NAME] da"
type textarea "x"
type textarea "[PERSON_NAME] dau"
type textarea "x"
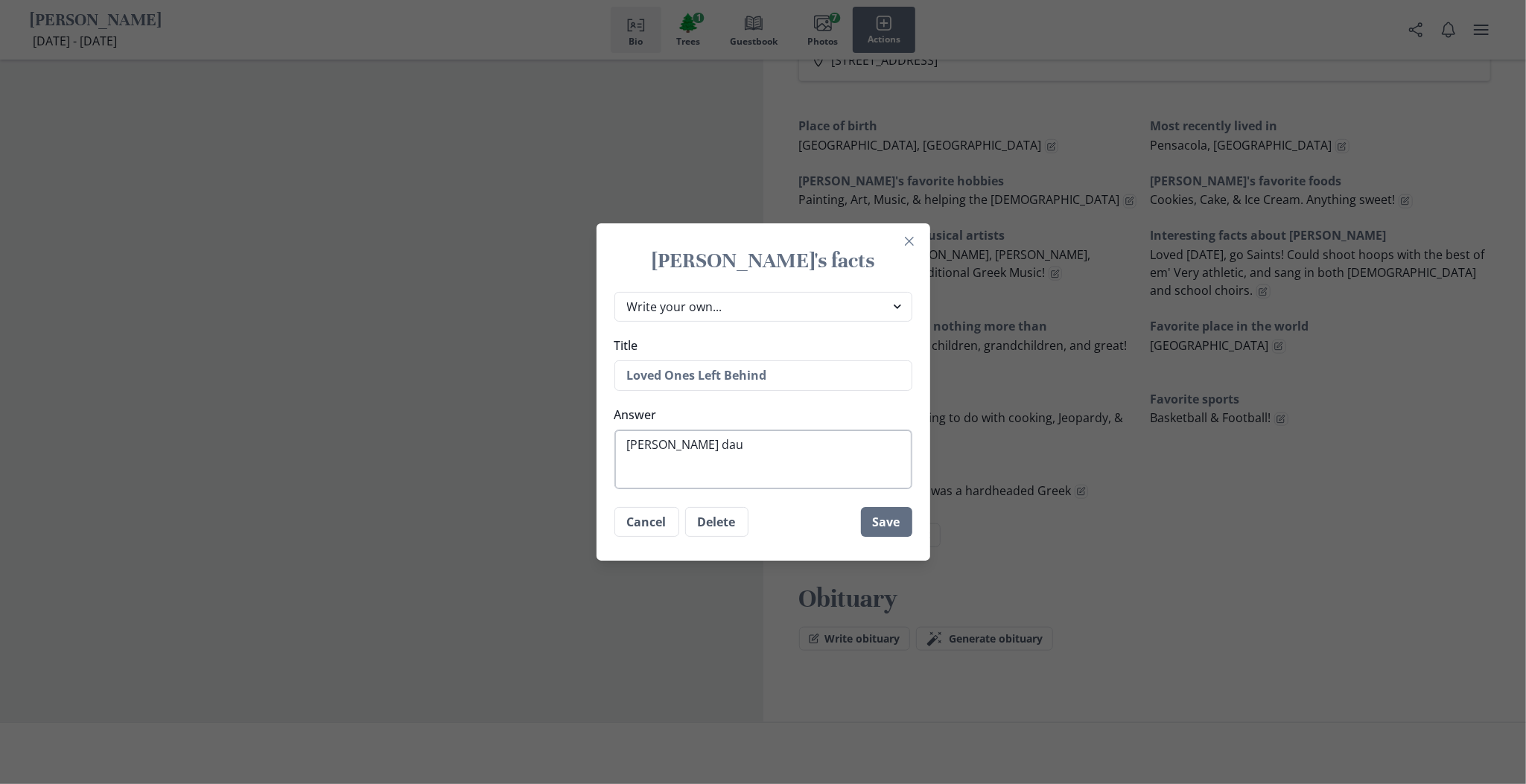
type textarea "[PERSON_NAME] daug"
type textarea "x"
type textarea "[PERSON_NAME] daugh"
type textarea "x"
type textarea "[PERSON_NAME] daught"
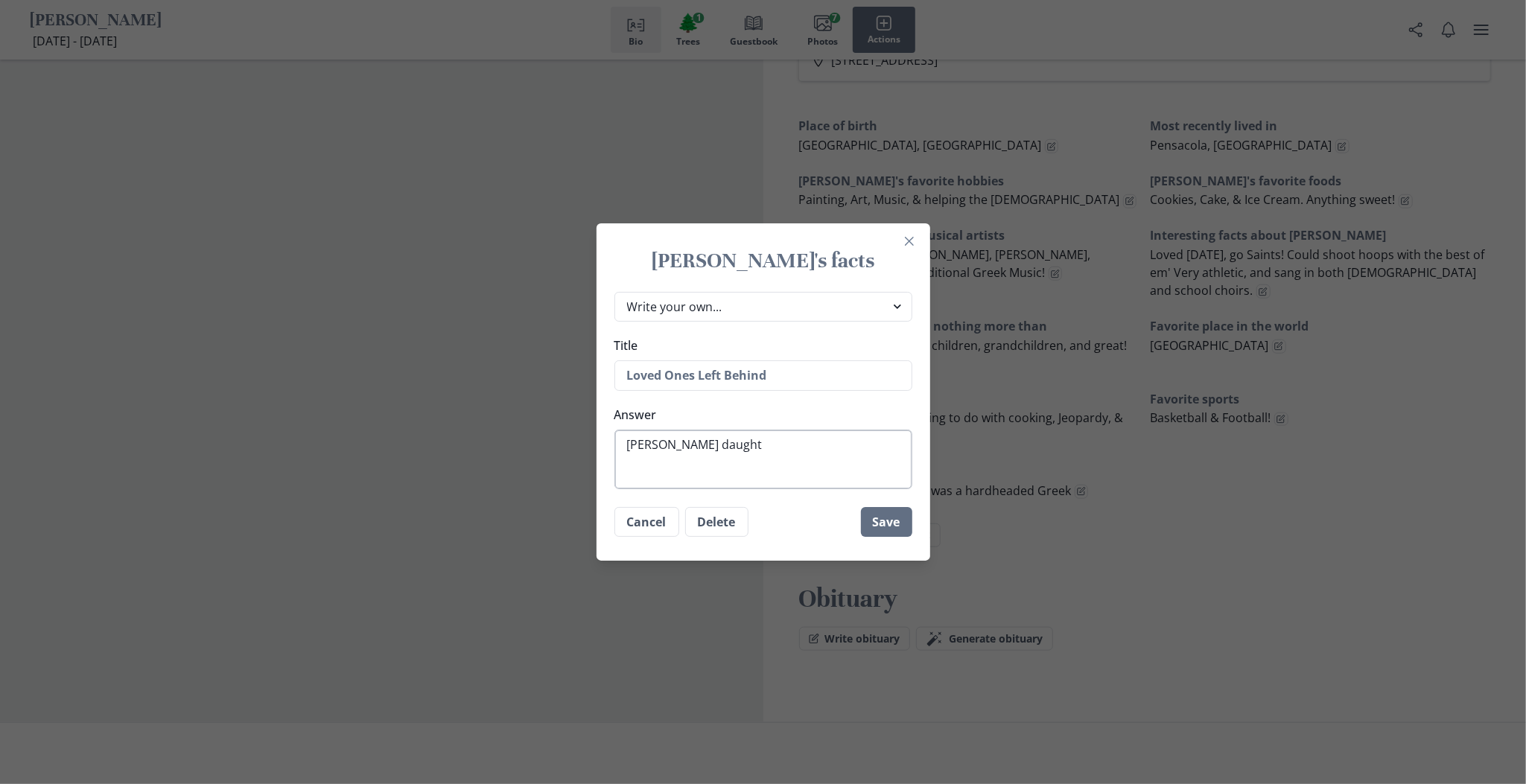
type textarea "x"
type textarea "[PERSON_NAME] daughte"
type textarea "x"
type textarea "[PERSON_NAME] daughter"
type textarea "x"
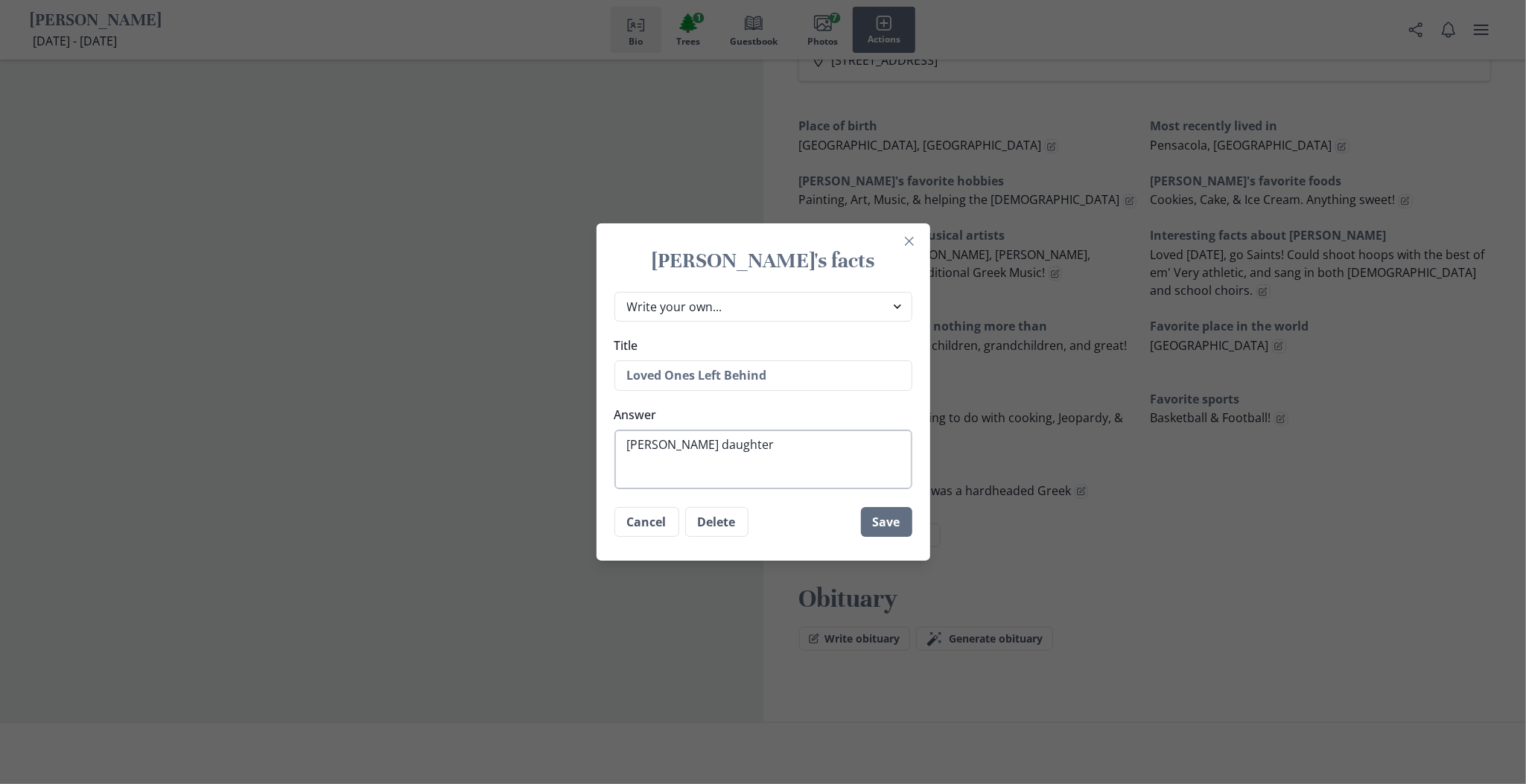
type textarea "[PERSON_NAME] daughter,"
type textarea "x"
type textarea "[PERSON_NAME] daughter,"
type textarea "x"
type textarea "[PERSON_NAME] daughter, C"
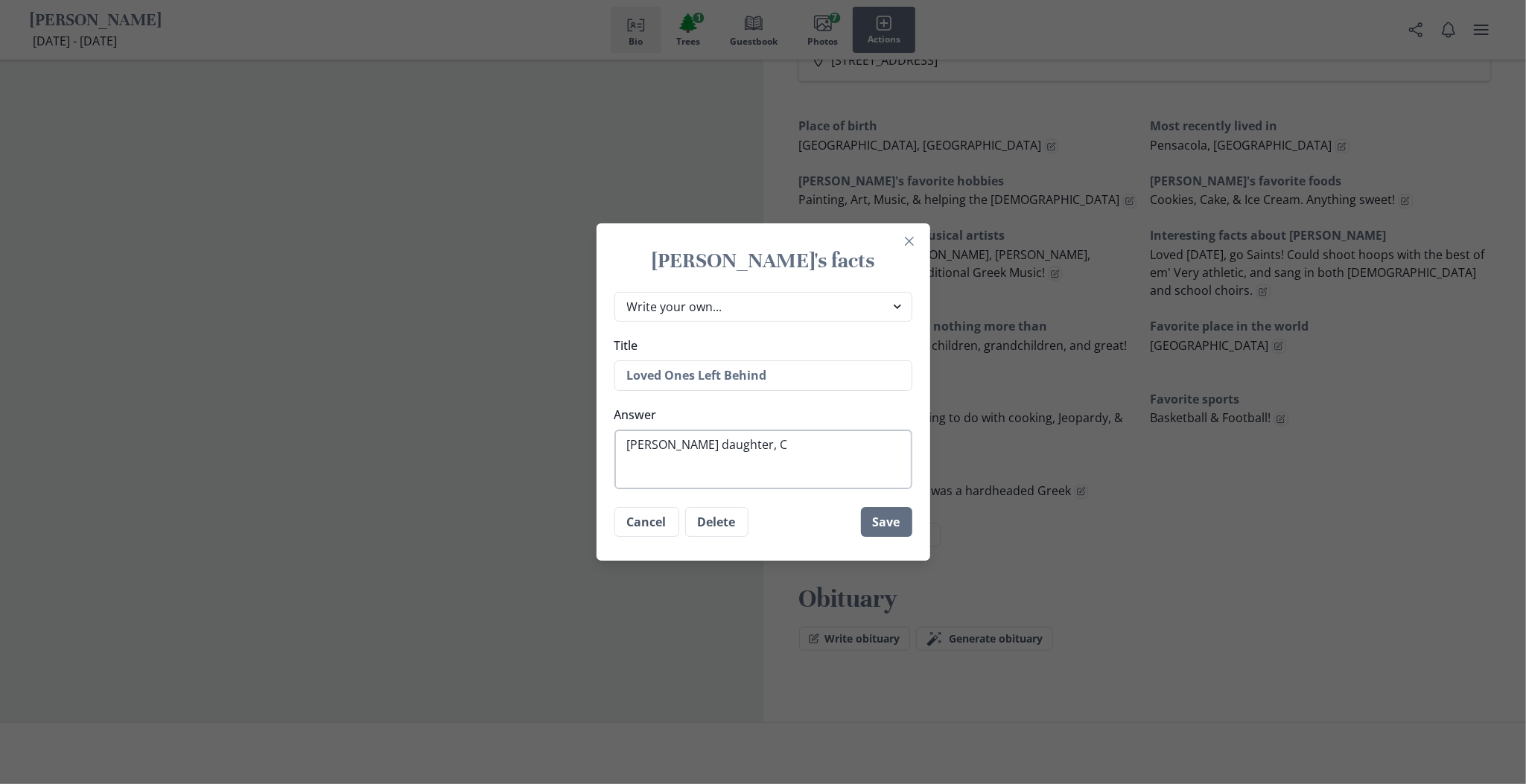
type textarea "x"
type textarea "[PERSON_NAME] daughter, Ch"
type textarea "x"
type textarea "[PERSON_NAME] daughter, Chr"
type textarea "x"
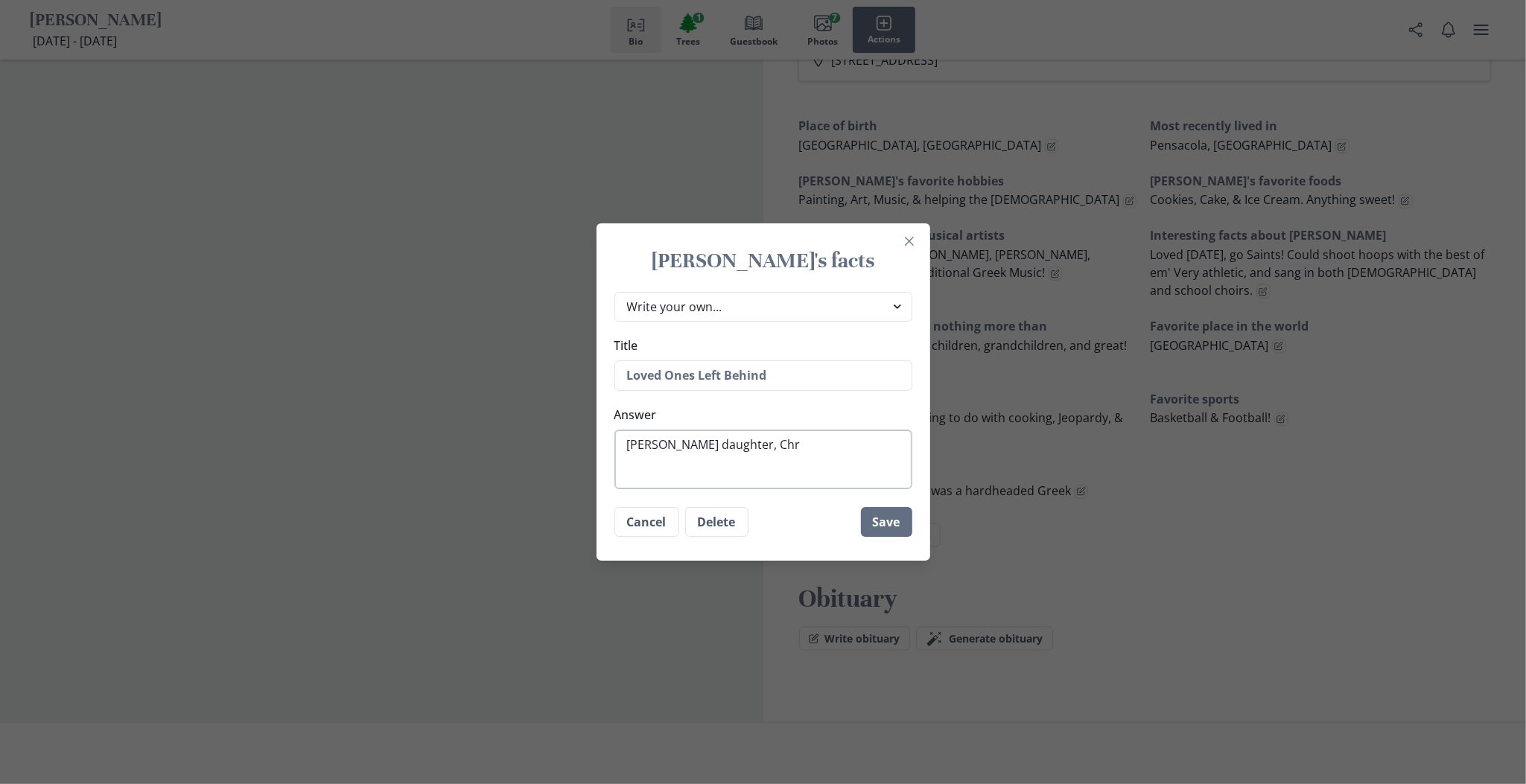
type textarea "[PERSON_NAME] daughter, Chri"
type textarea "x"
type textarea "[PERSON_NAME] daughter, [PERSON_NAME]"
type textarea "x"
type textarea "[PERSON_NAME] daughter, [PERSON_NAME]"
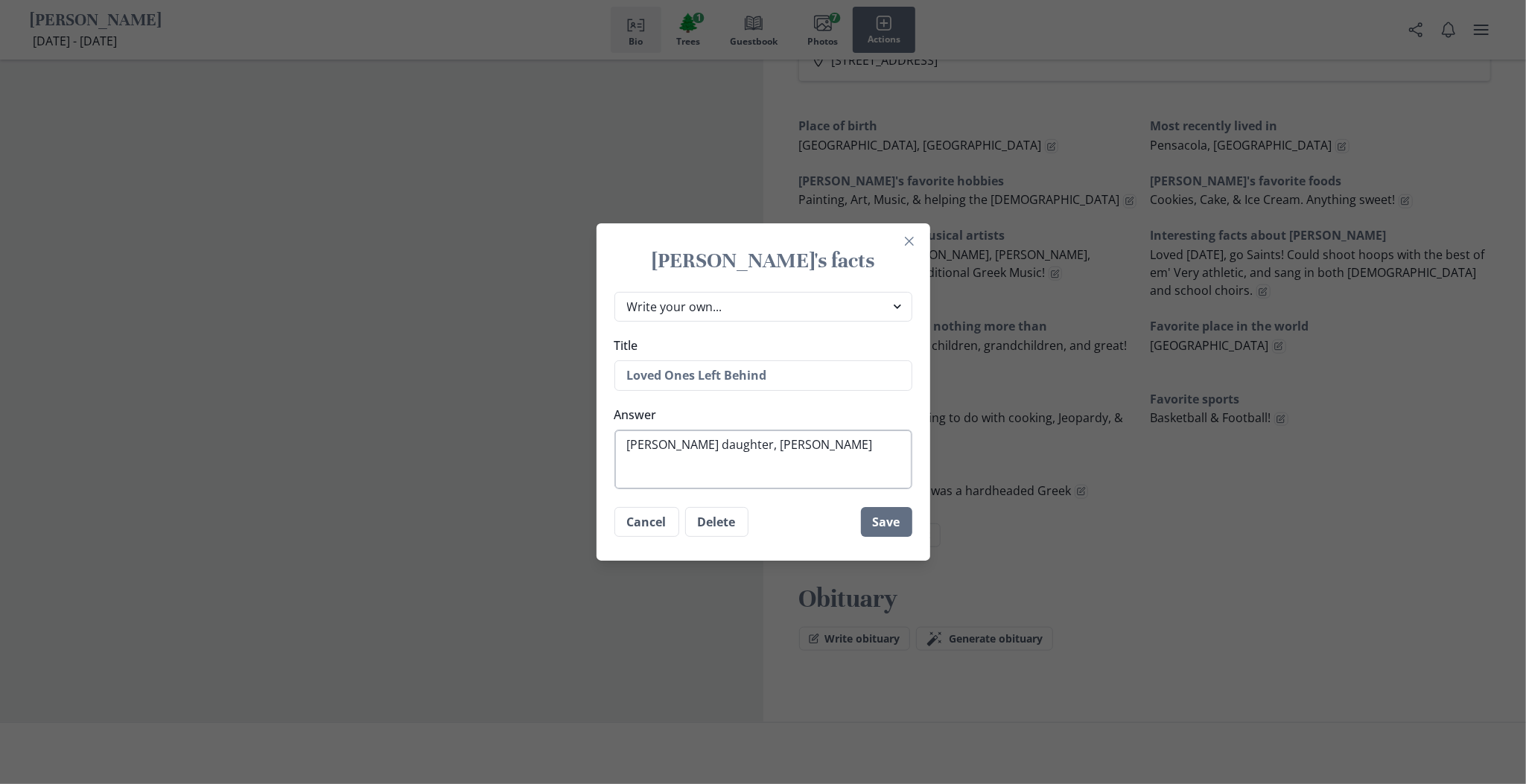
type textarea "x"
type textarea "[PERSON_NAME] daughter, [PERSON_NAME]"
type textarea "x"
type textarea "[PERSON_NAME] daughter, [PERSON_NAME]"
type textarea "x"
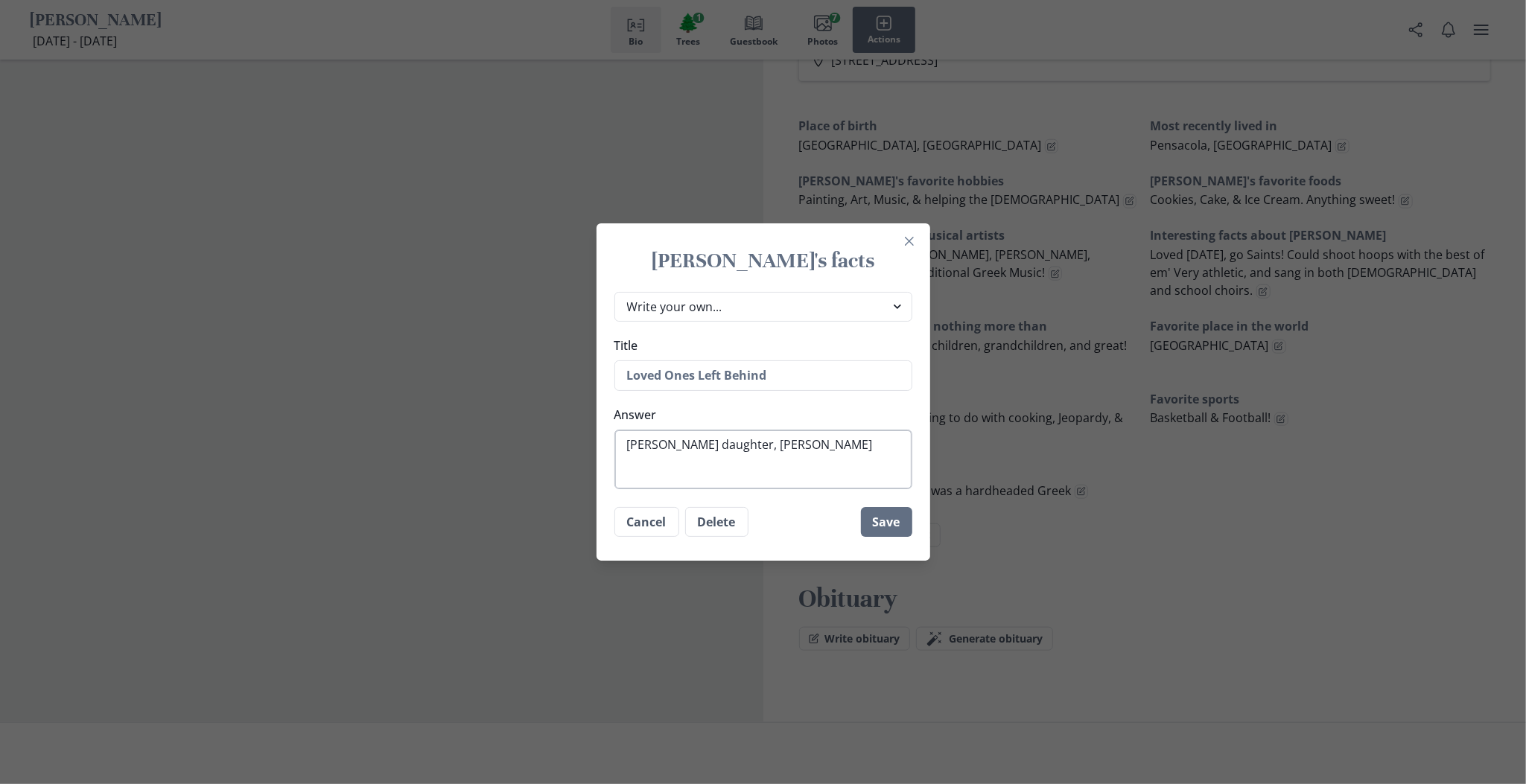
type textarea "[PERSON_NAME] daughter, [PERSON_NAME]"
type textarea "x"
type textarea "[PERSON_NAME] daughter, [PERSON_NAME] V"
type textarea "x"
type textarea "[PERSON_NAME] daughter, [PERSON_NAME] Va"
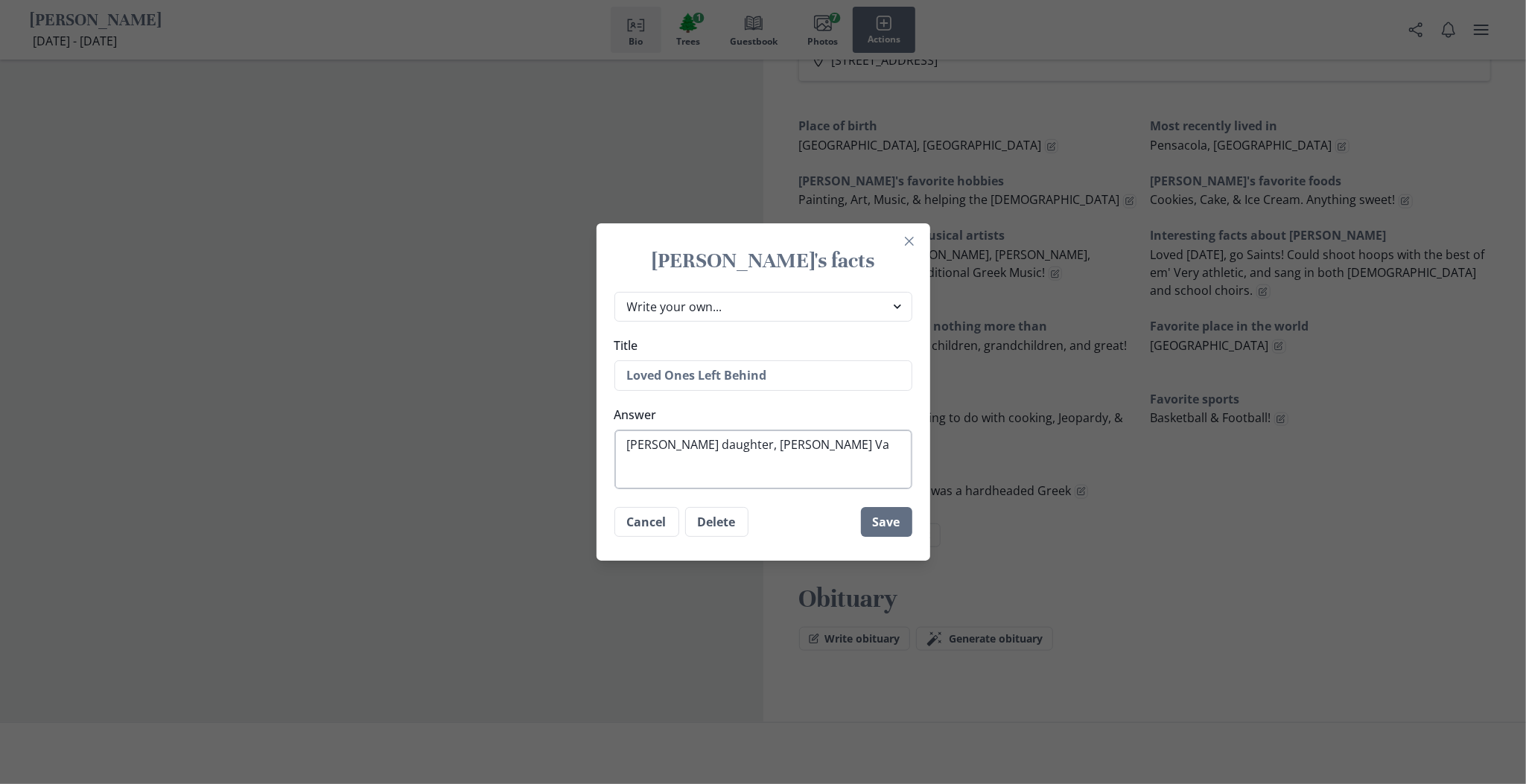
type textarea "x"
type textarea "[PERSON_NAME] daughter, [PERSON_NAME] Var"
type textarea "x"
type textarea "[PERSON_NAME] daughter, [PERSON_NAME]"
type textarea "x"
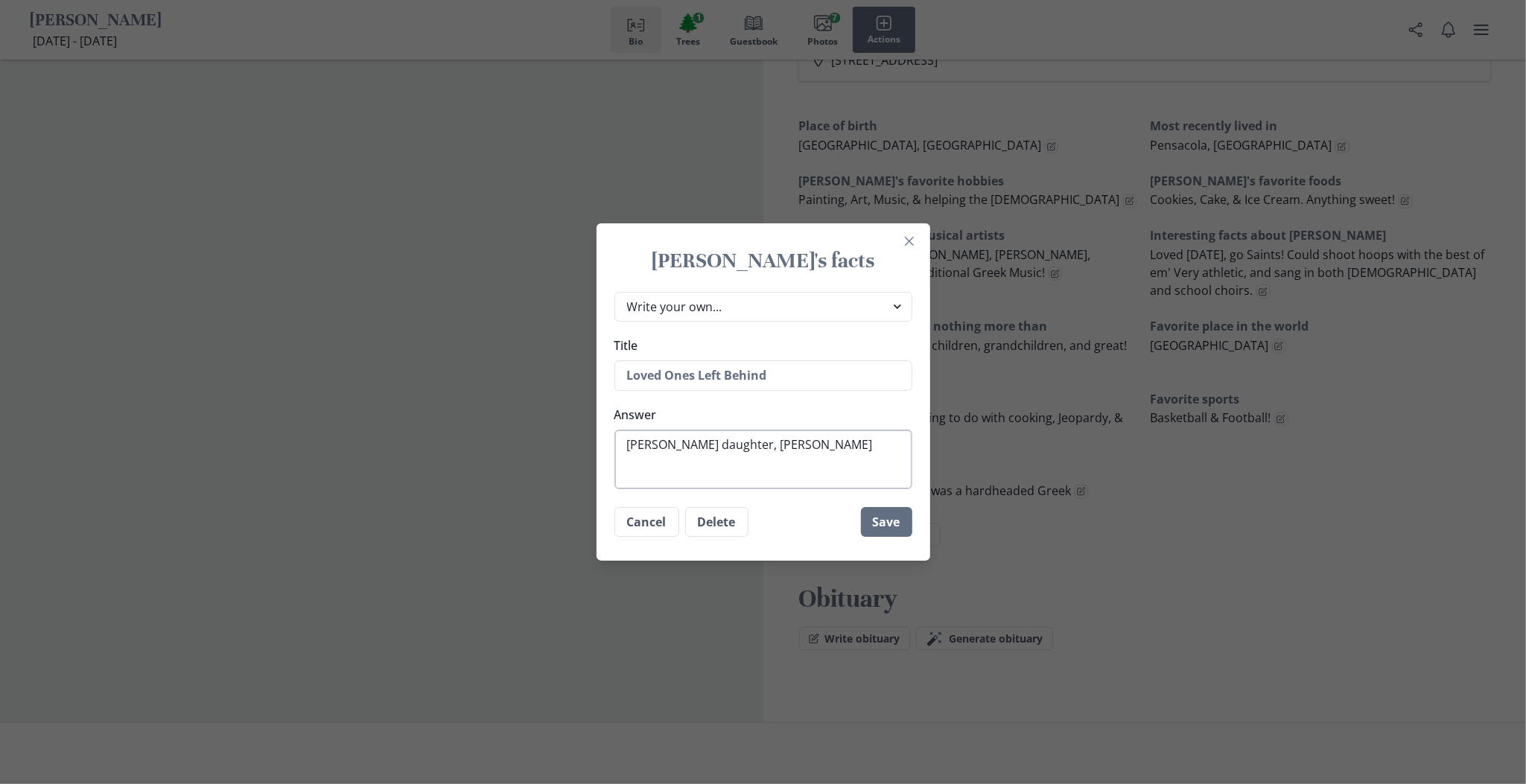
type textarea "[PERSON_NAME] daughter, [PERSON_NAME] Varaz"
type textarea "x"
type textarea "[PERSON_NAME] daughter, [PERSON_NAME]"
type textarea "x"
type textarea "[PERSON_NAME] daughter, [PERSON_NAME]"
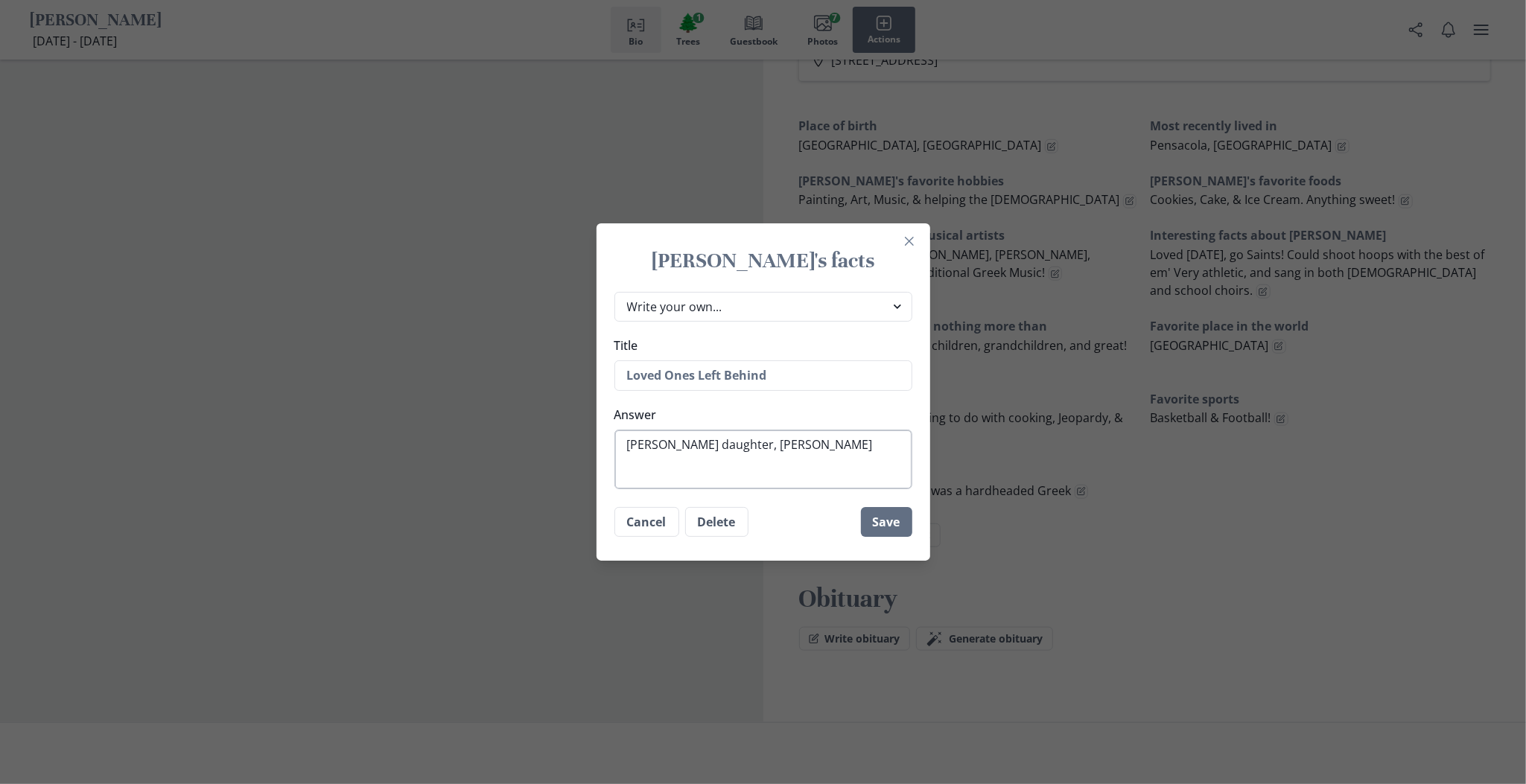
type textarea "x"
type textarea "[PERSON_NAME] daughter, [PERSON_NAME] S"
type textarea "x"
type textarea "[PERSON_NAME] daughter, [PERSON_NAME] So"
type textarea "x"
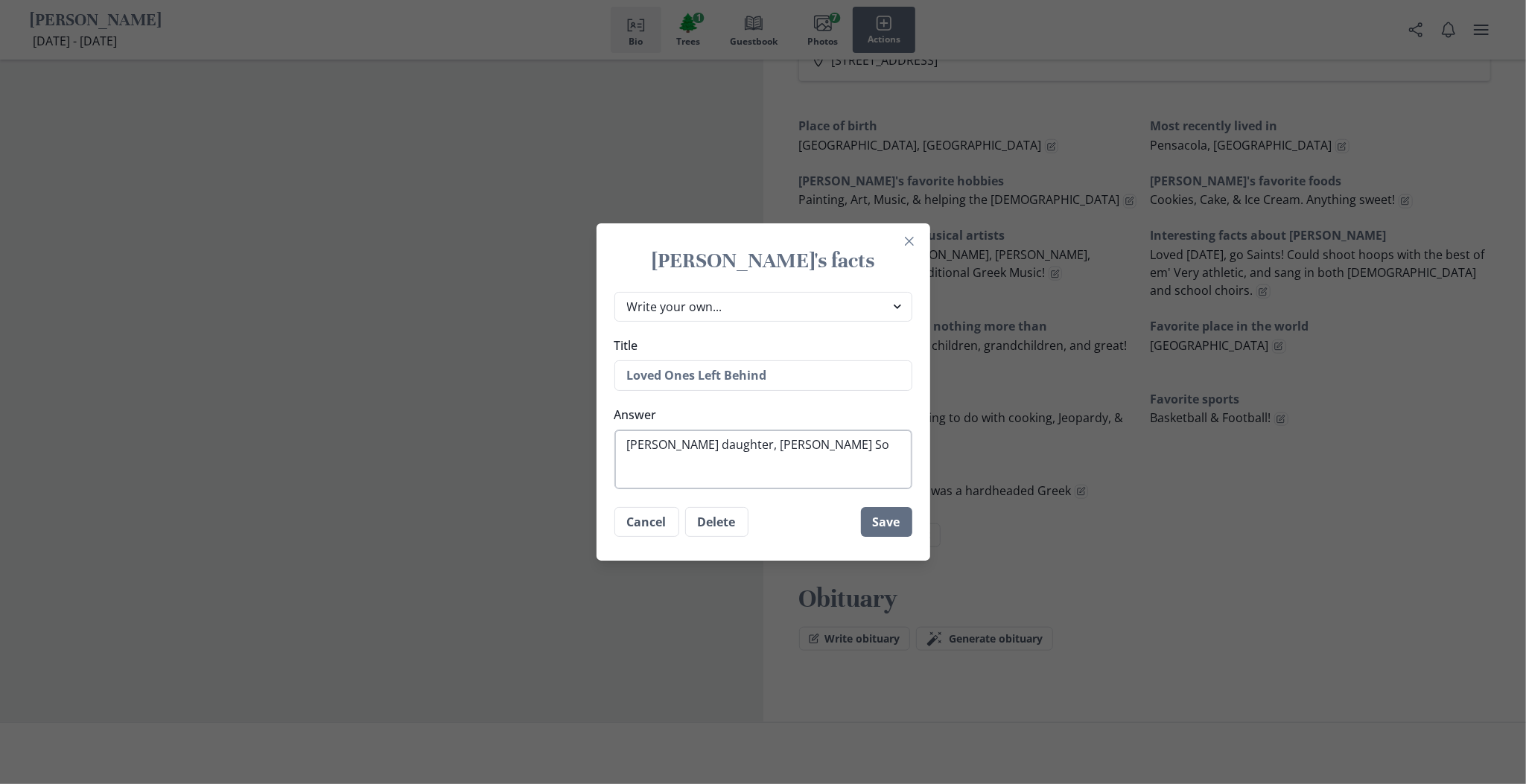
type textarea "[PERSON_NAME] daughter, [PERSON_NAME] Son"
type textarea "x"
type textarea "[PERSON_NAME] daughter, [PERSON_NAME] Son,"
type textarea "x"
type textarea "[PERSON_NAME] daughter, [PERSON_NAME] Son,"
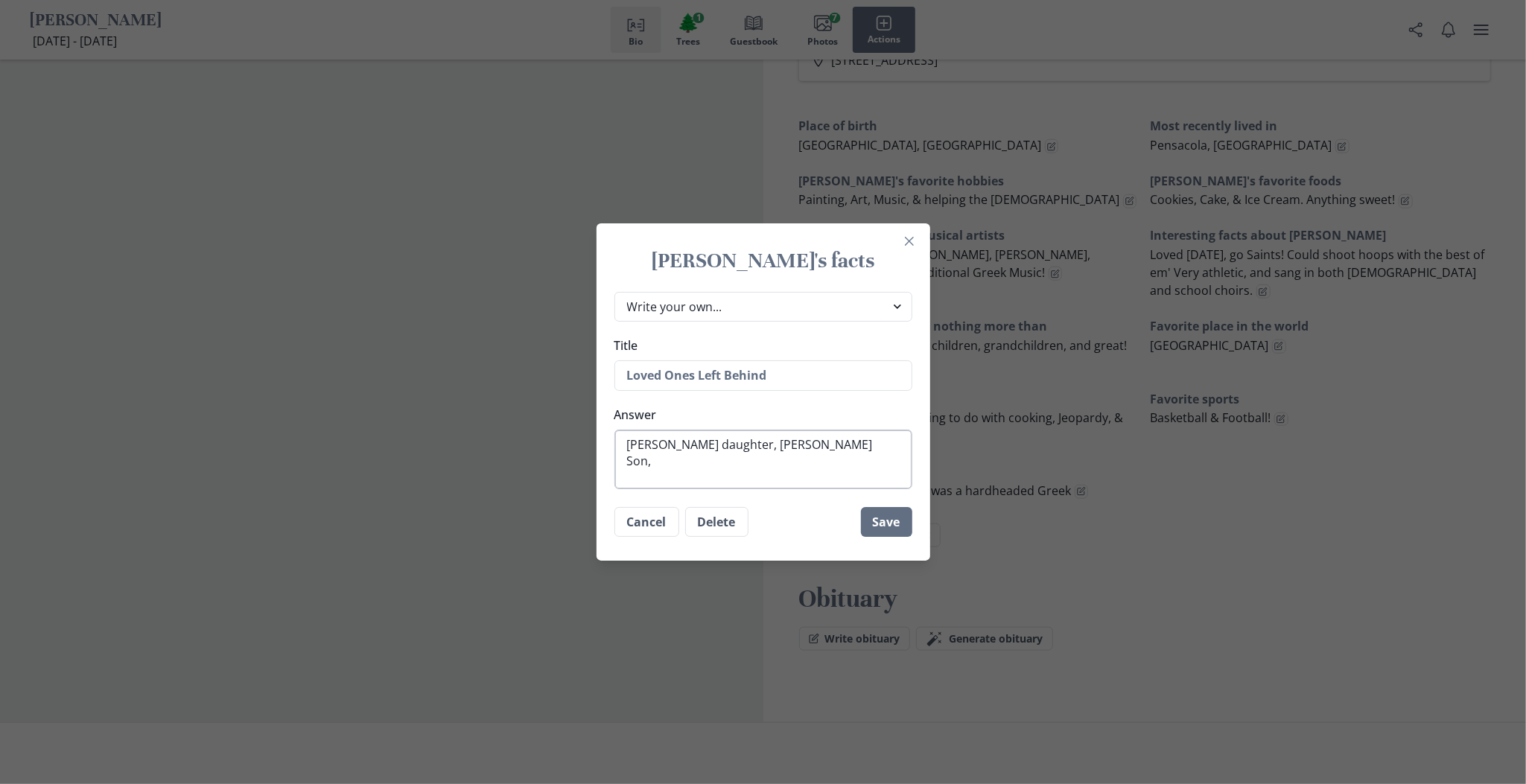
type textarea "x"
type textarea "[PERSON_NAME] daughter, [PERSON_NAME] Son, C"
type textarea "x"
type textarea "[PERSON_NAME] daughter, [PERSON_NAME] Son, Co"
type textarea "x"
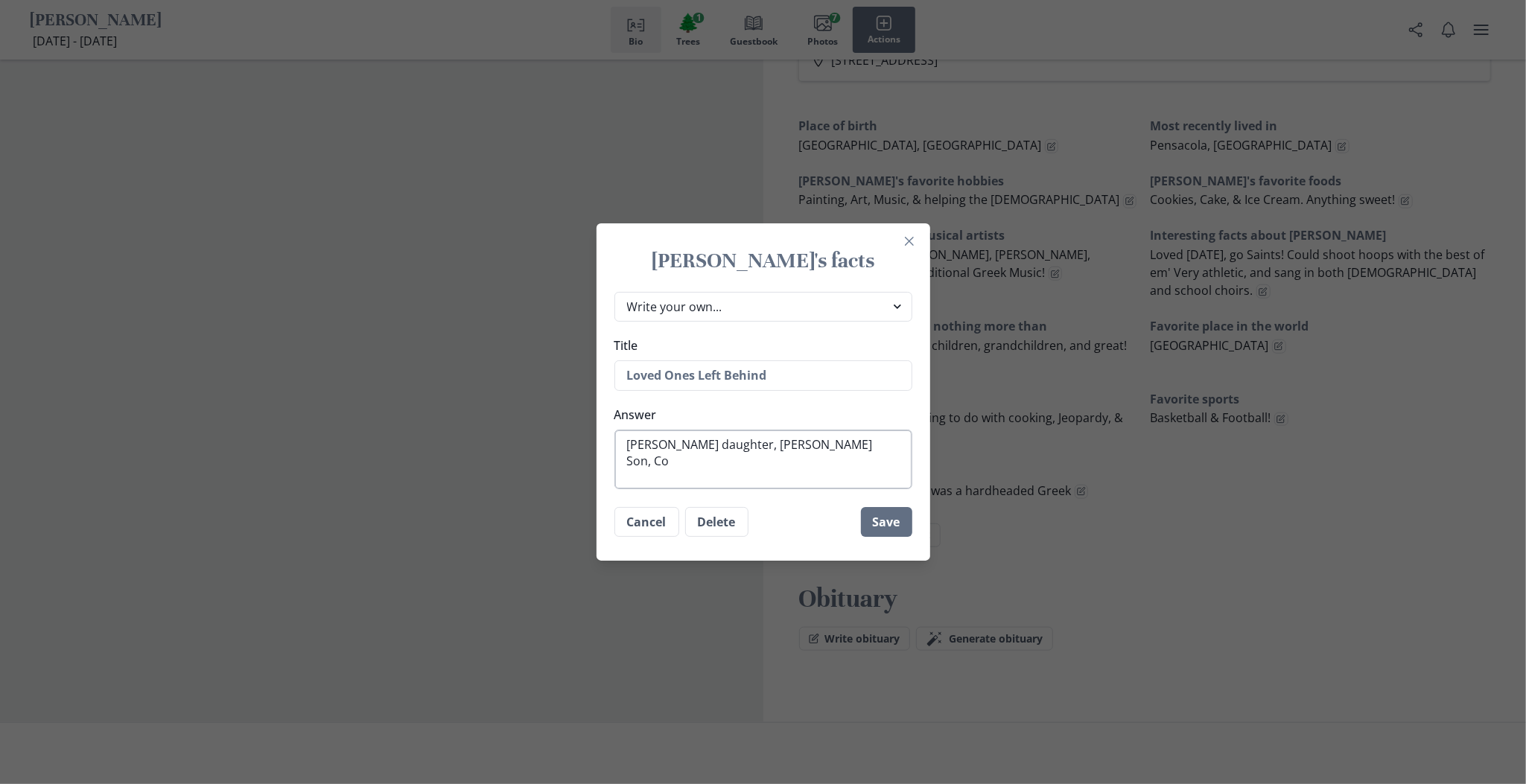
type textarea "[PERSON_NAME] daughter, [PERSON_NAME] Son, Con"
type textarea "x"
type textarea "[PERSON_NAME] daughter, [PERSON_NAME] Son, Cons"
type textarea "x"
type textarea "[PERSON_NAME] daughter, [PERSON_NAME] Son, Const"
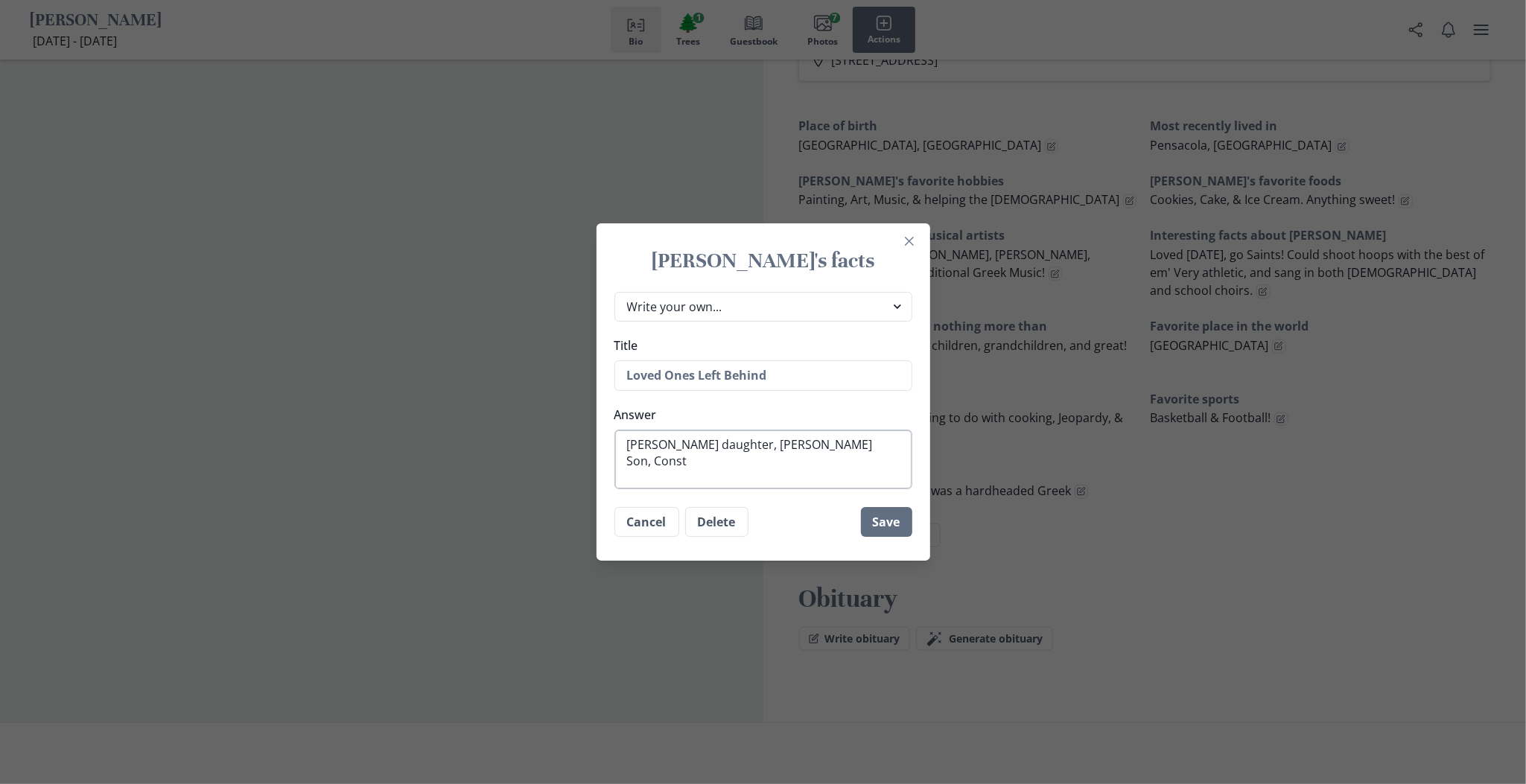
type textarea "x"
type textarea "[PERSON_NAME] daughter, [PERSON_NAME] Son, Consta"
type textarea "x"
type textarea "[PERSON_NAME] daughter, [PERSON_NAME] Son, [PERSON_NAME]"
type textarea "x"
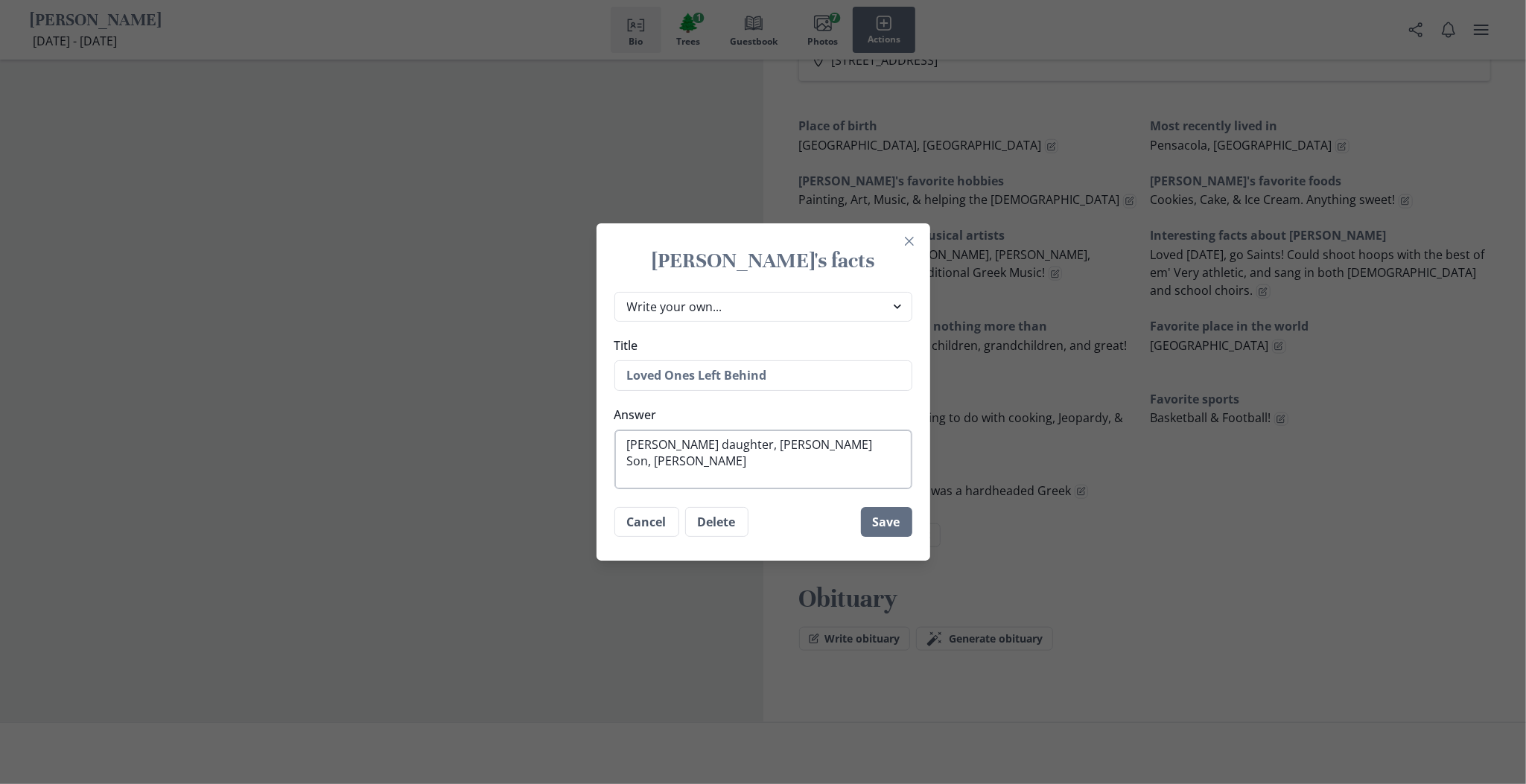
type textarea "[PERSON_NAME] daughter, [PERSON_NAME] Son, Constant"
type textarea "x"
type textarea "[PERSON_NAME] daughter, [PERSON_NAME] Son, [PERSON_NAME]"
type textarea "x"
type textarea "[PERSON_NAME] daughter, [PERSON_NAME]"
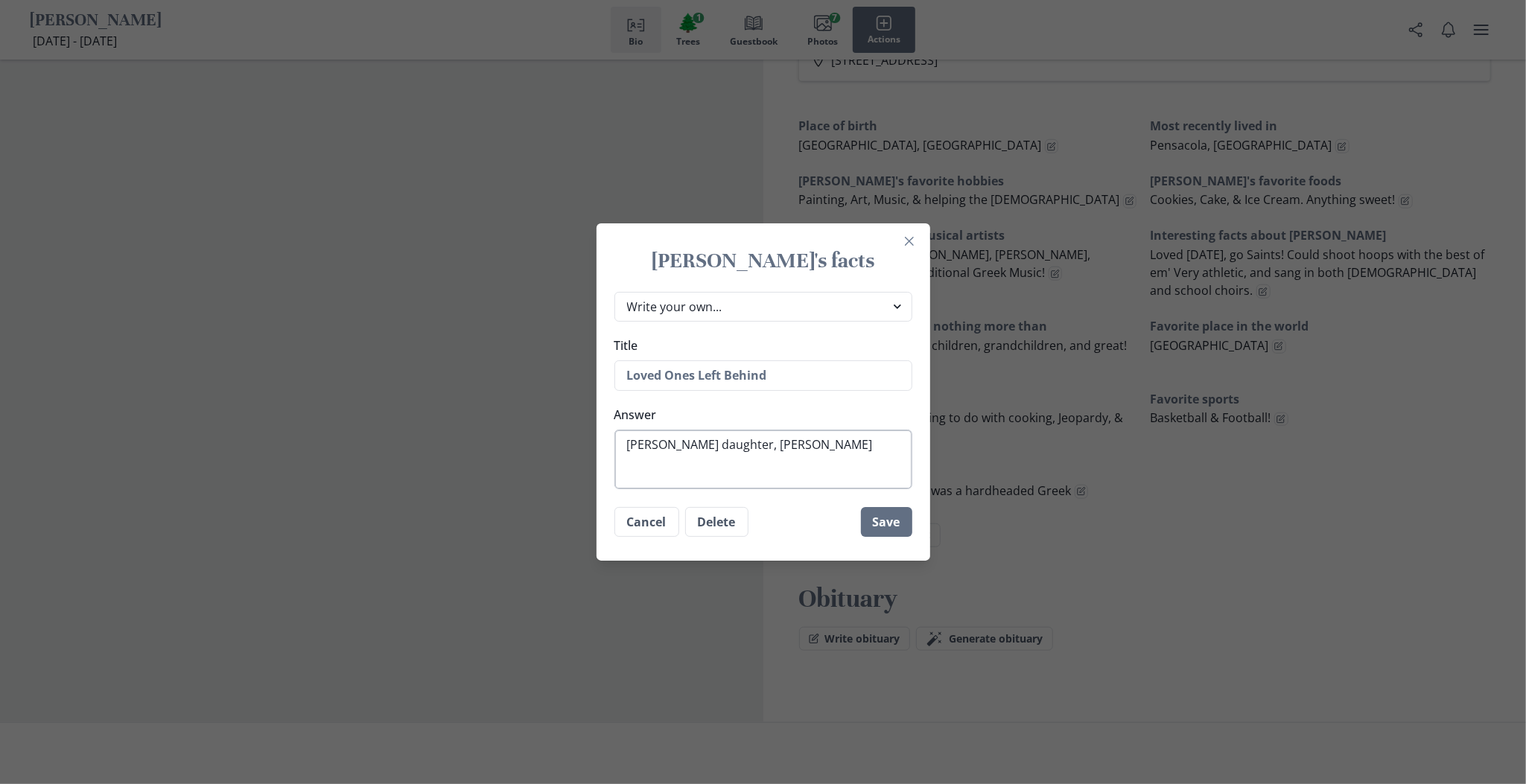
type textarea "x"
type textarea "[PERSON_NAME] daughter, [PERSON_NAME] Son, [PERSON_NAME]"
type textarea "x"
type textarea "[PERSON_NAME] daughter, [PERSON_NAME] Son, [PERSON_NAME]"
type textarea "x"
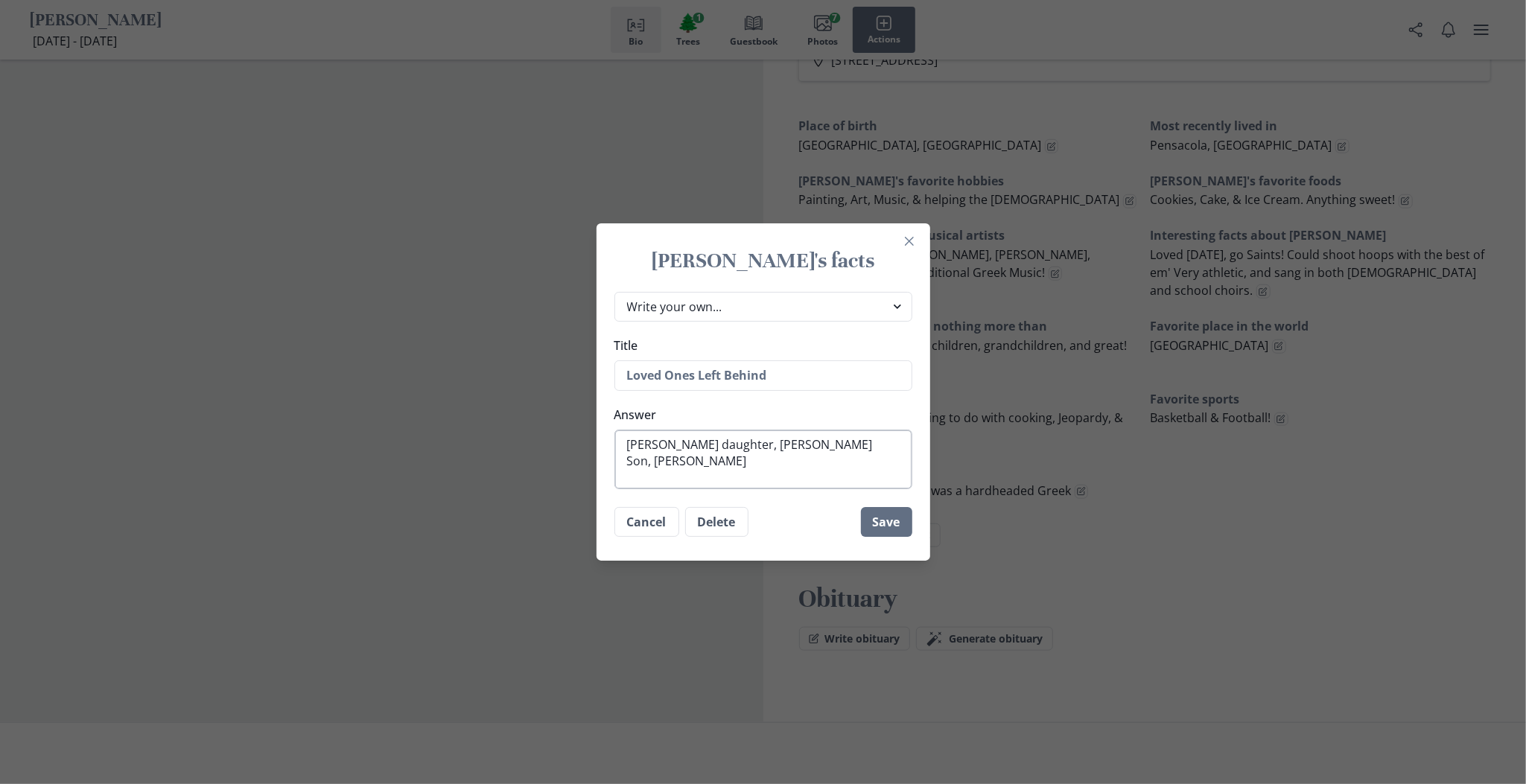
type textarea "[PERSON_NAME] daughter, [PERSON_NAME] Son, [PERSON_NAME] a"
type textarea "x"
type textarea "[PERSON_NAME] daughter, [PERSON_NAME] Son, [PERSON_NAME] am"
type textarea "x"
type textarea "[PERSON_NAME] daughter, [PERSON_NAME] Son, [PERSON_NAME] ama"
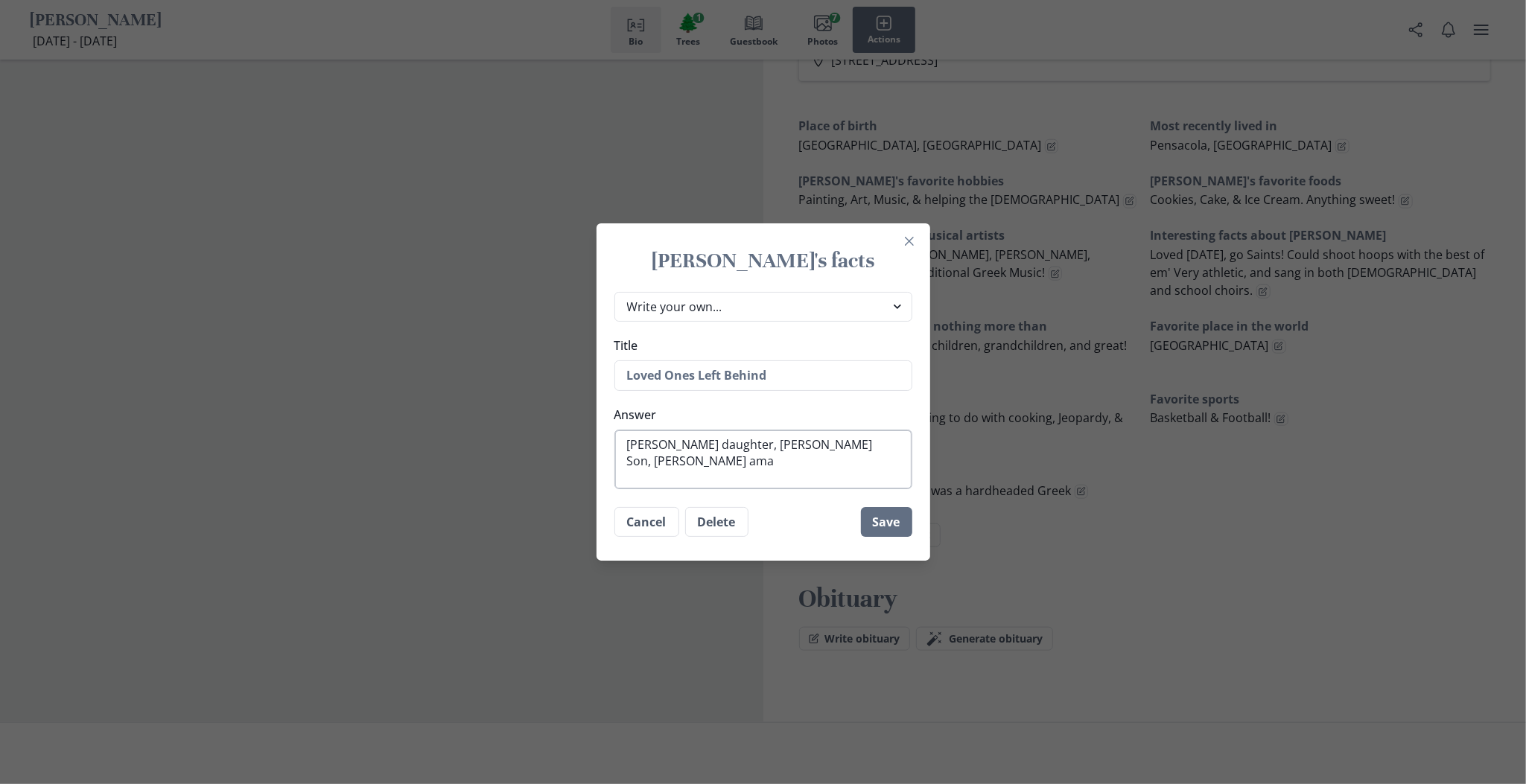
type textarea "x"
type textarea "[PERSON_NAME] daughter, [PERSON_NAME] Son, [PERSON_NAME]"
type textarea "x"
type textarea "[PERSON_NAME] daughter, [PERSON_NAME] Son, [PERSON_NAME]"
type textarea "x"
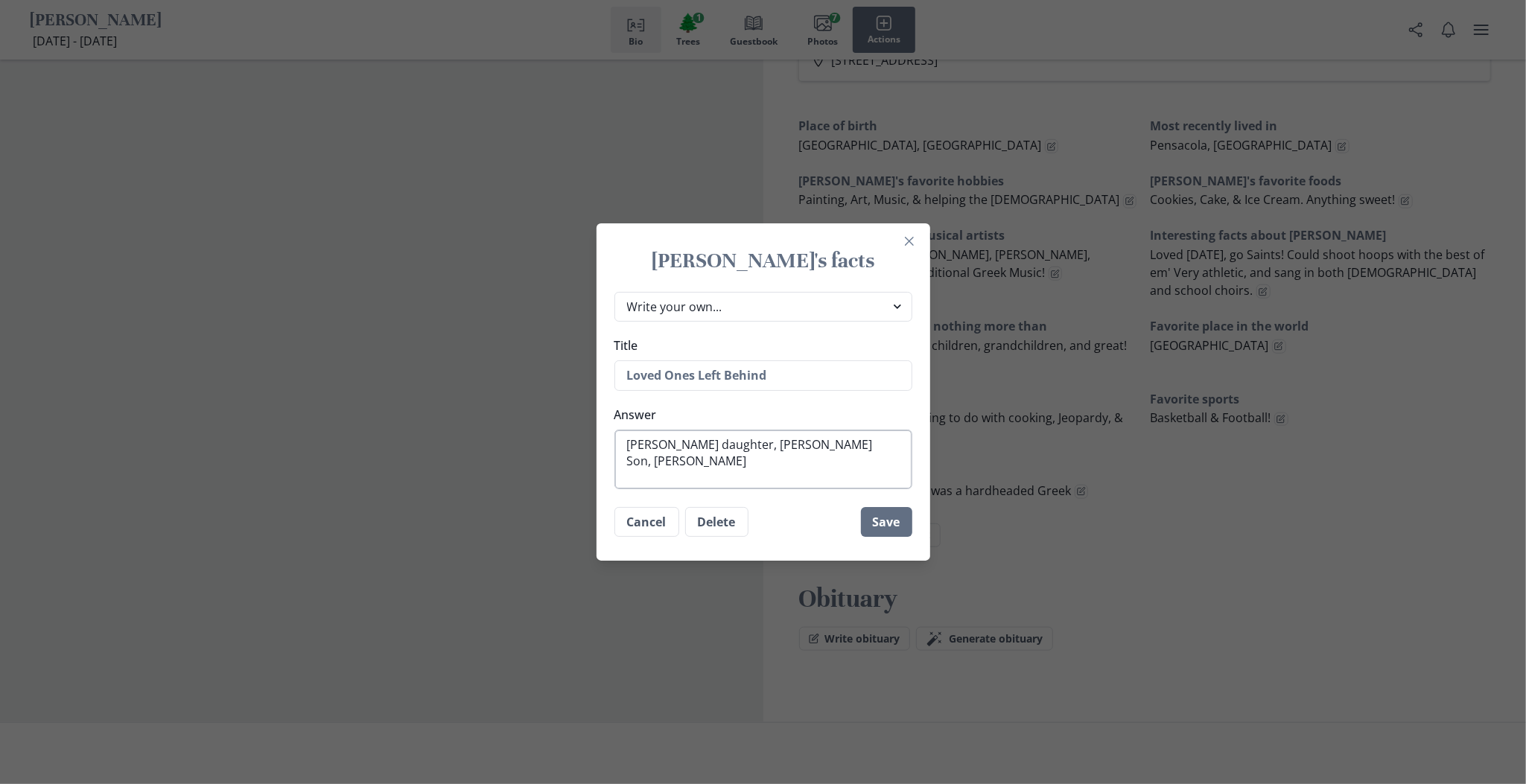
type textarea "[PERSON_NAME] daughter, [PERSON_NAME], [PERSON_NAME]"
type textarea "x"
type textarea "[PERSON_NAME] daughter, [PERSON_NAME], [PERSON_NAME]"
type textarea "x"
type textarea "[PERSON_NAME] daughter, [PERSON_NAME], [PERSON_NAME]"
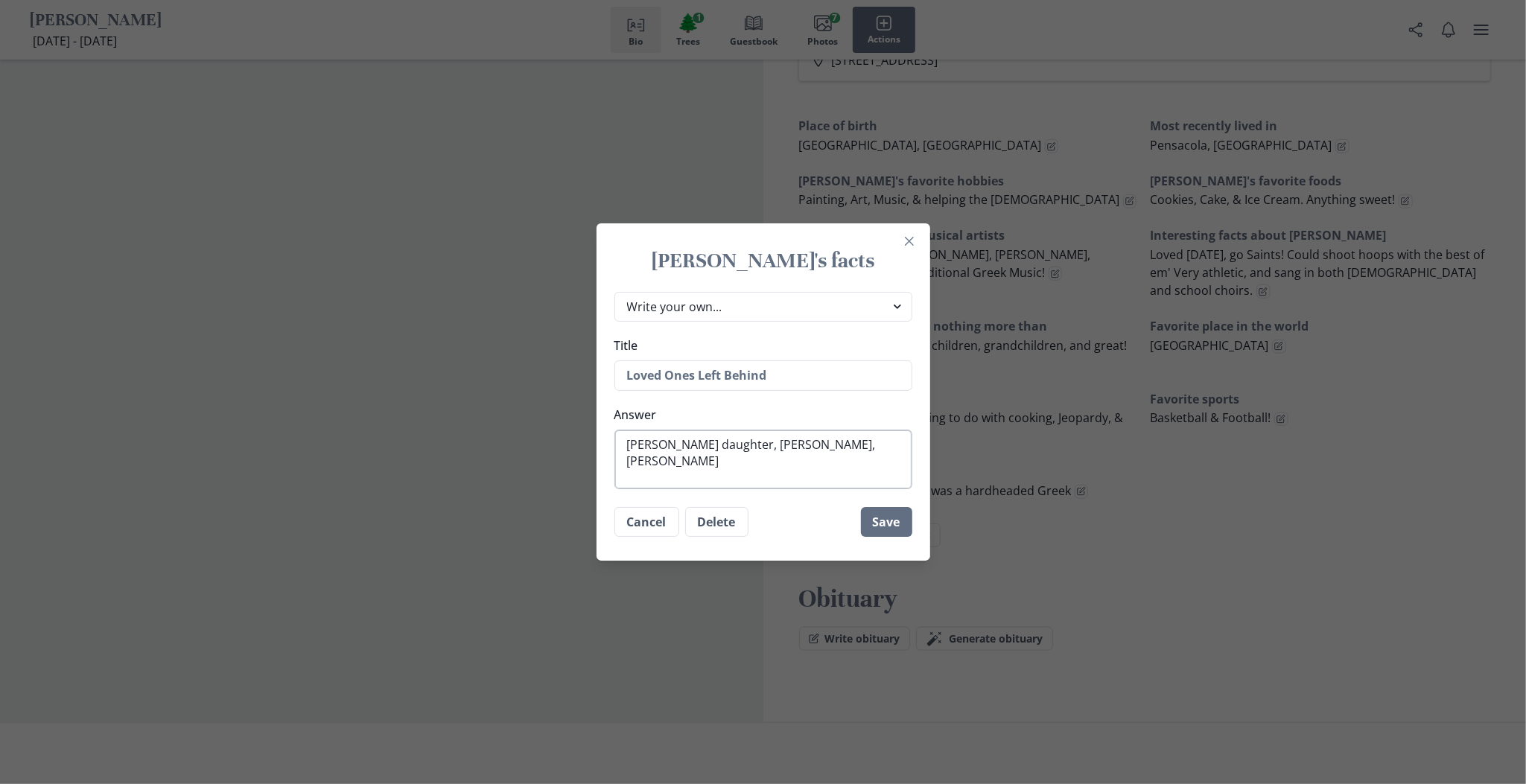
type textarea "x"
type textarea "[PERSON_NAME] daughter, [PERSON_NAME], [PERSON_NAME]"
type textarea "x"
type textarea "[PERSON_NAME] daughter, [PERSON_NAME], [PERSON_NAME]"
type textarea "x"
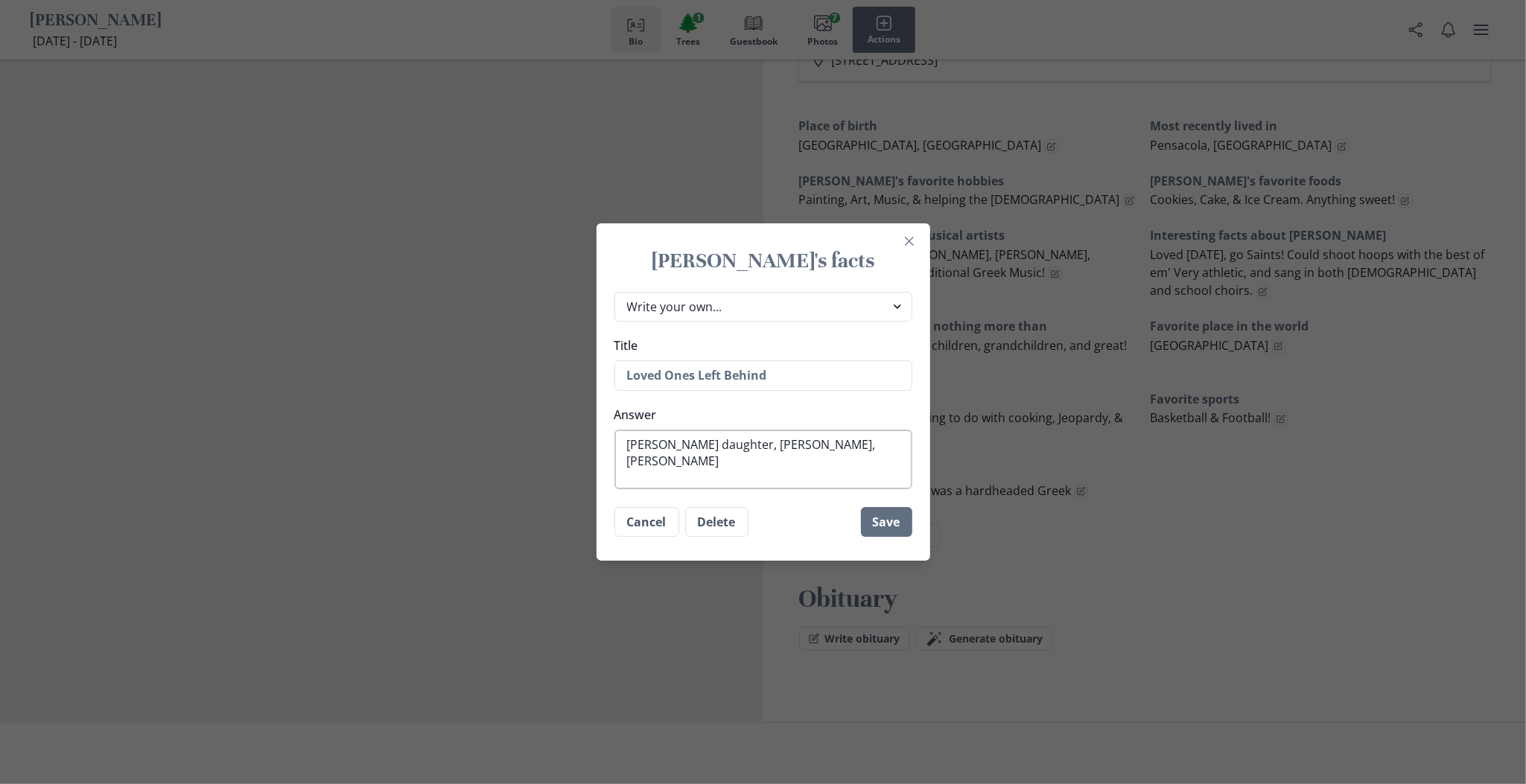
type textarea "[PERSON_NAME] daughter, [PERSON_NAME], [PERSON_NAME]"
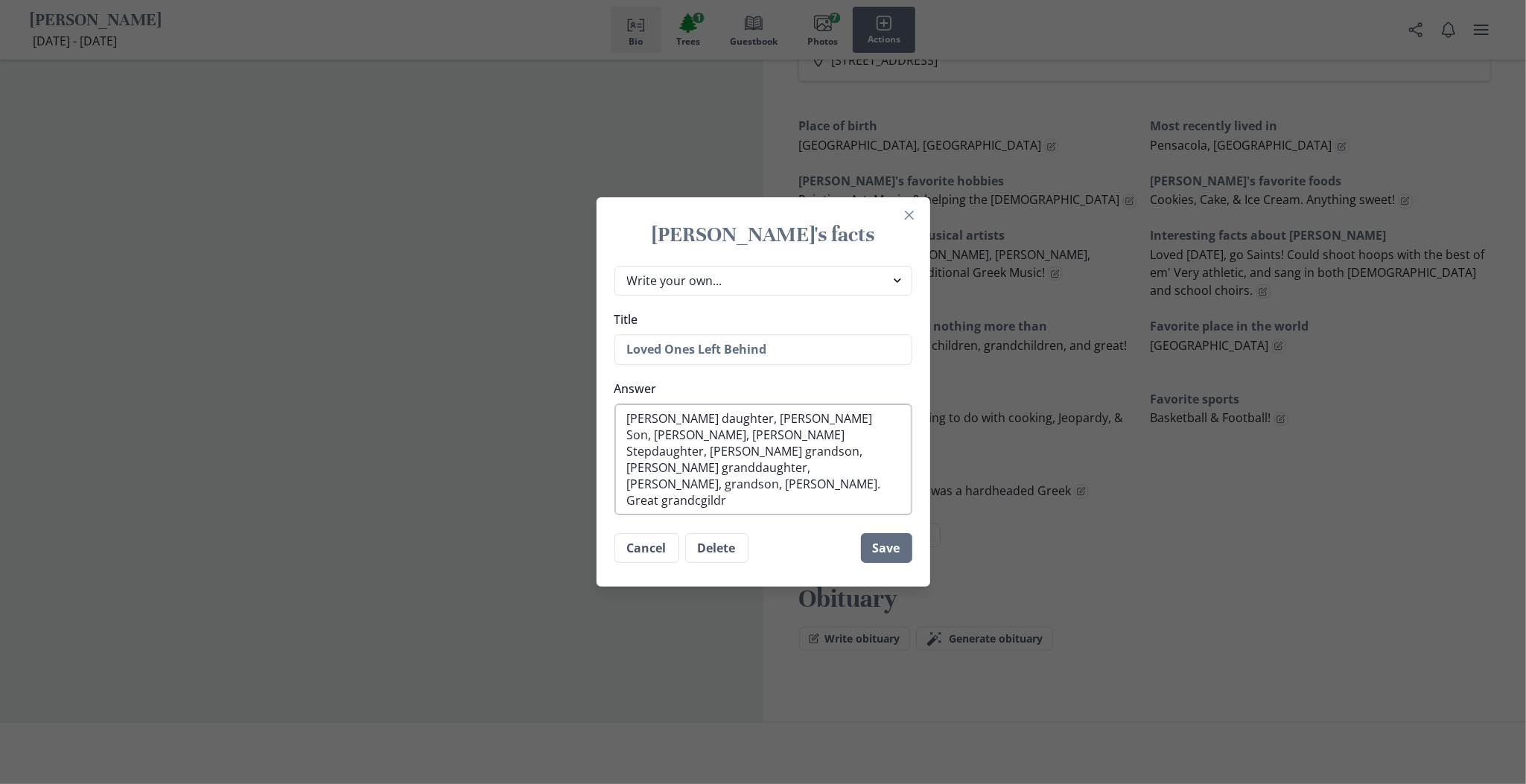
scroll to position [0, 0]
click at [635, 507] on textarea "[PERSON_NAME] daughter, [PERSON_NAME] Son, [PERSON_NAME], [PERSON_NAME] Stepdau…" at bounding box center [764, 459] width 298 height 113
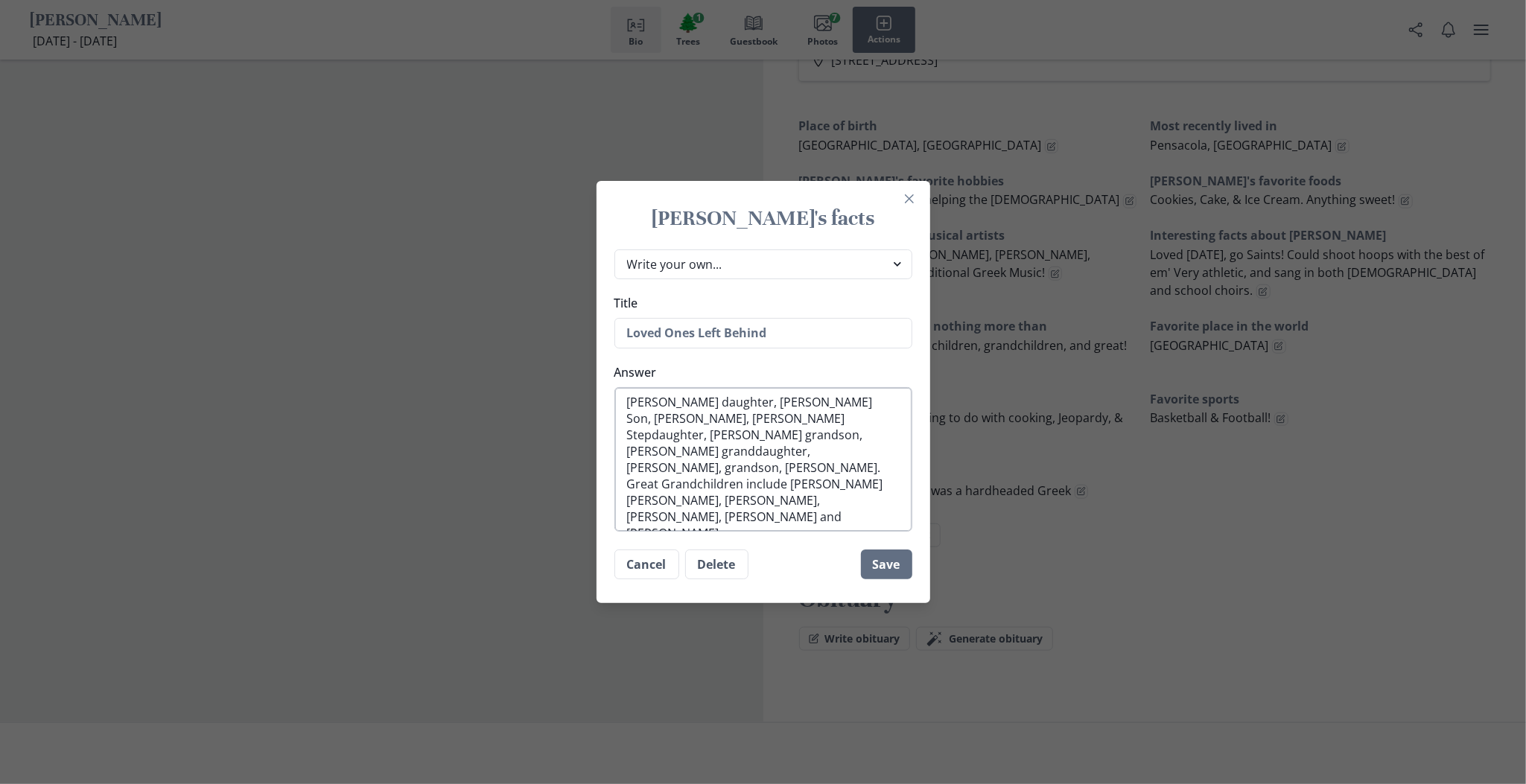
click at [662, 499] on textarea "[PERSON_NAME] daughter, [PERSON_NAME] Son, [PERSON_NAME], [PERSON_NAME] Stepdau…" at bounding box center [764, 460] width 298 height 145
click at [692, 519] on textarea "[PERSON_NAME] daughter, [PERSON_NAME] Son, [PERSON_NAME], [PERSON_NAME] Stepdau…" at bounding box center [764, 460] width 298 height 145
click at [897, 558] on button "Save" at bounding box center [886, 564] width 51 height 30
